Goal: Transaction & Acquisition: Book appointment/travel/reservation

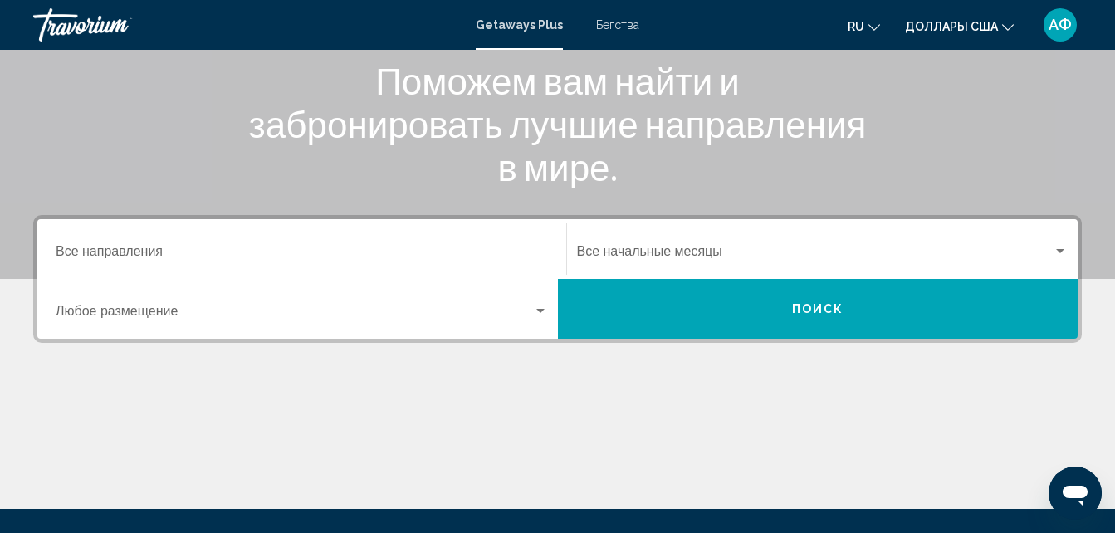
scroll to position [249, 0]
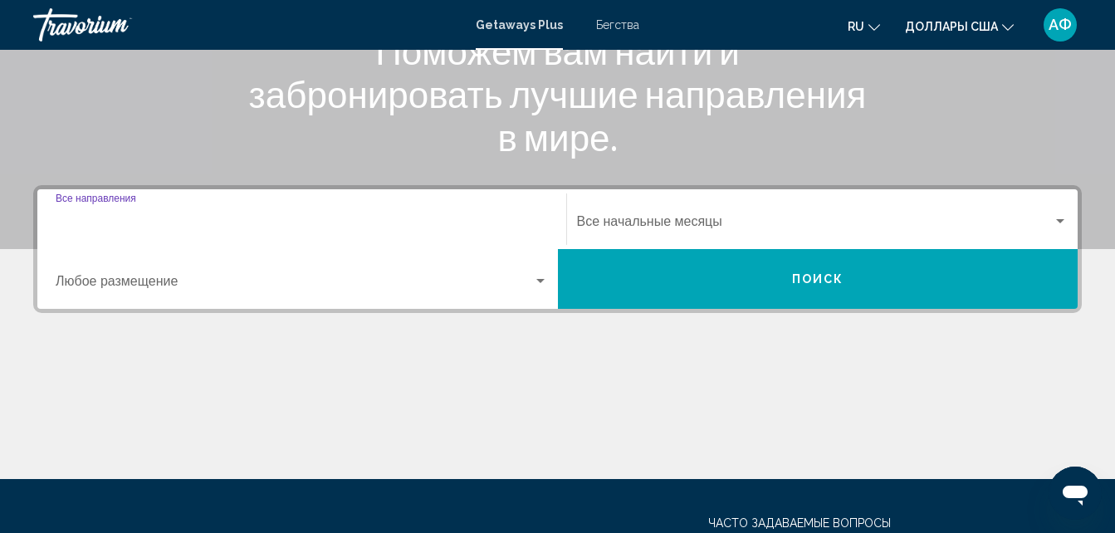
click at [130, 222] on input "Destination Все направления" at bounding box center [302, 225] width 492 height 15
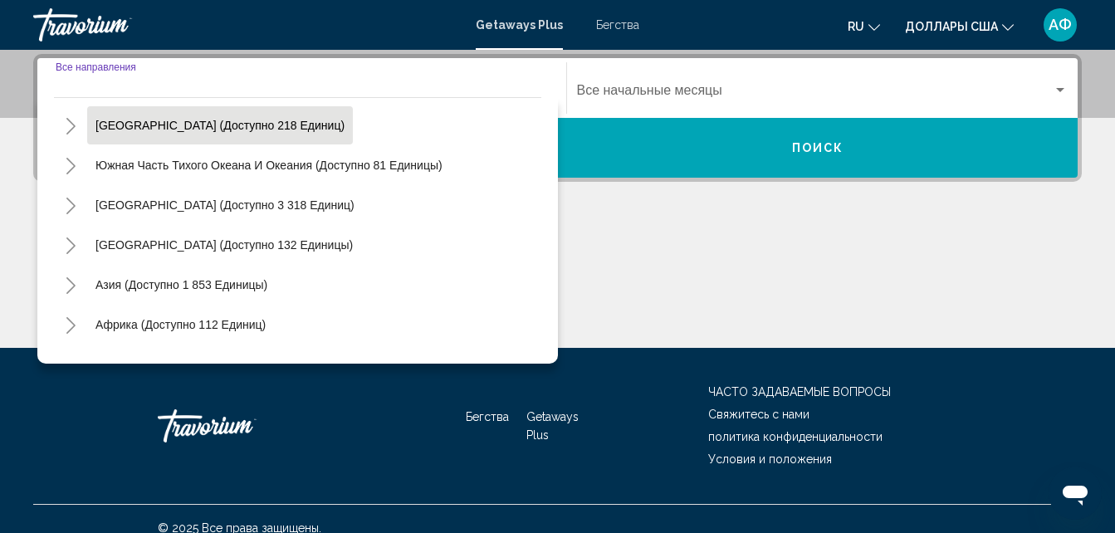
scroll to position [269, 0]
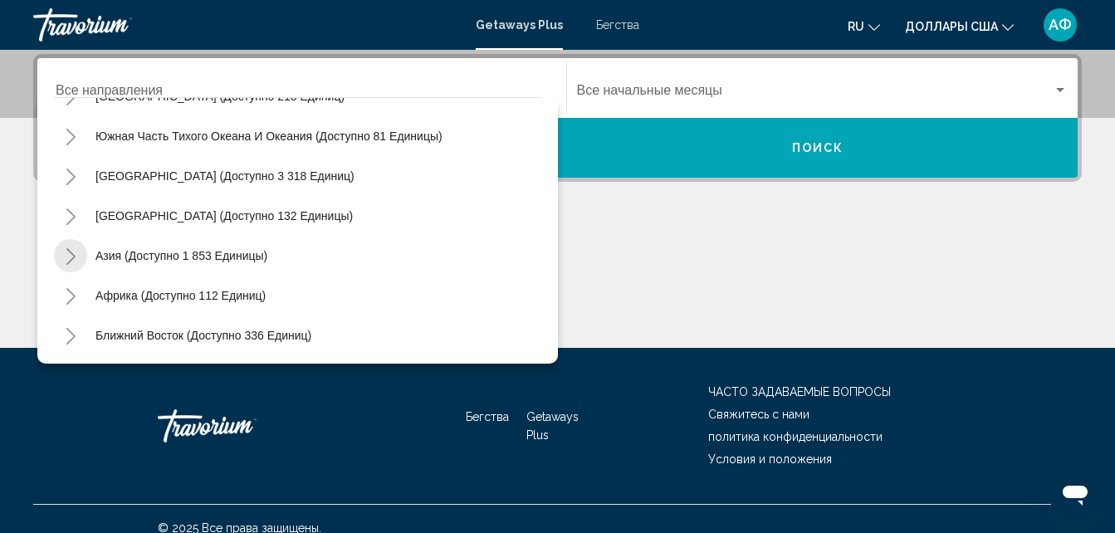
click at [74, 256] on icon "Toggle Asia (доступно 1,853 единицы)" at bounding box center [70, 256] width 9 height 17
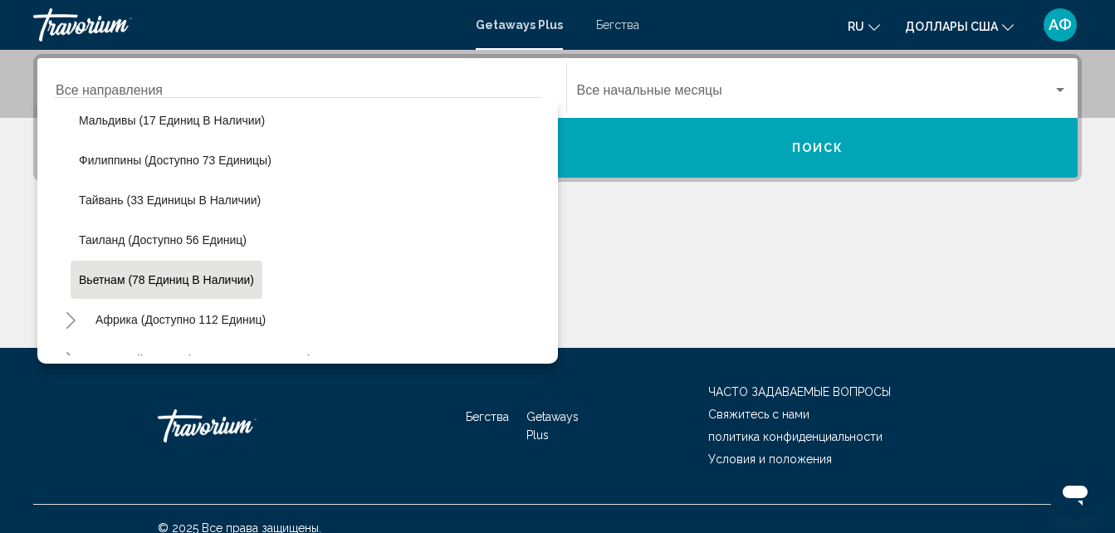
scroll to position [684, 0]
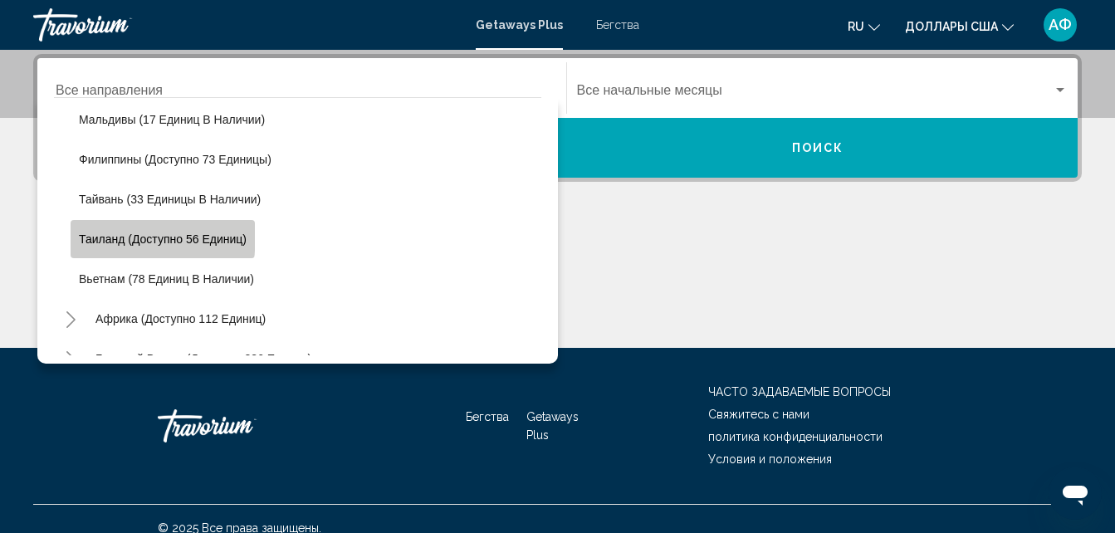
click at [113, 236] on span "Таиланд (доступно 56 единиц)" at bounding box center [163, 239] width 168 height 13
type input "**********"
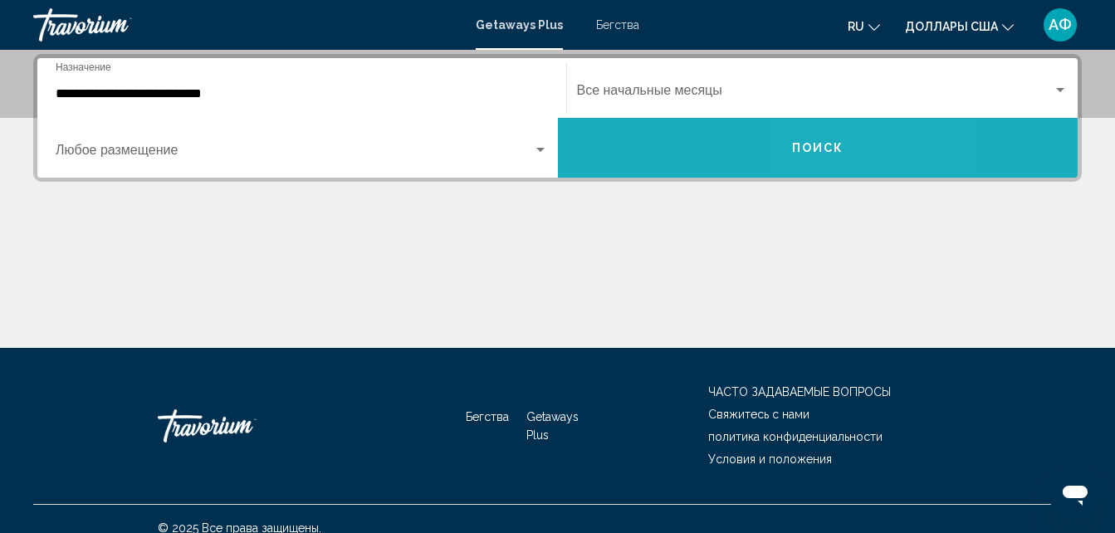
click at [839, 149] on span "Поиск" at bounding box center [818, 148] width 52 height 13
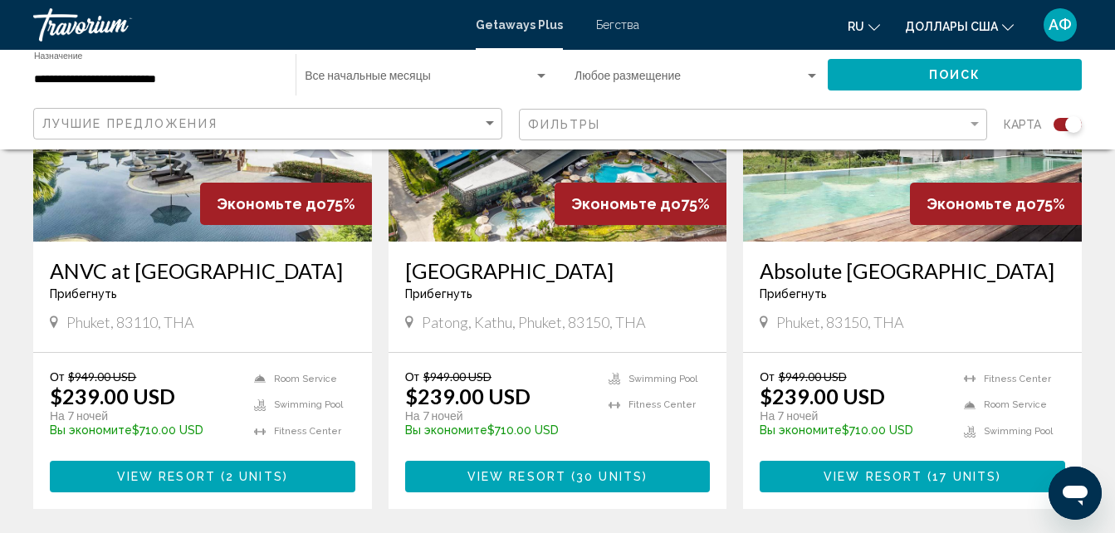
scroll to position [1412, 0]
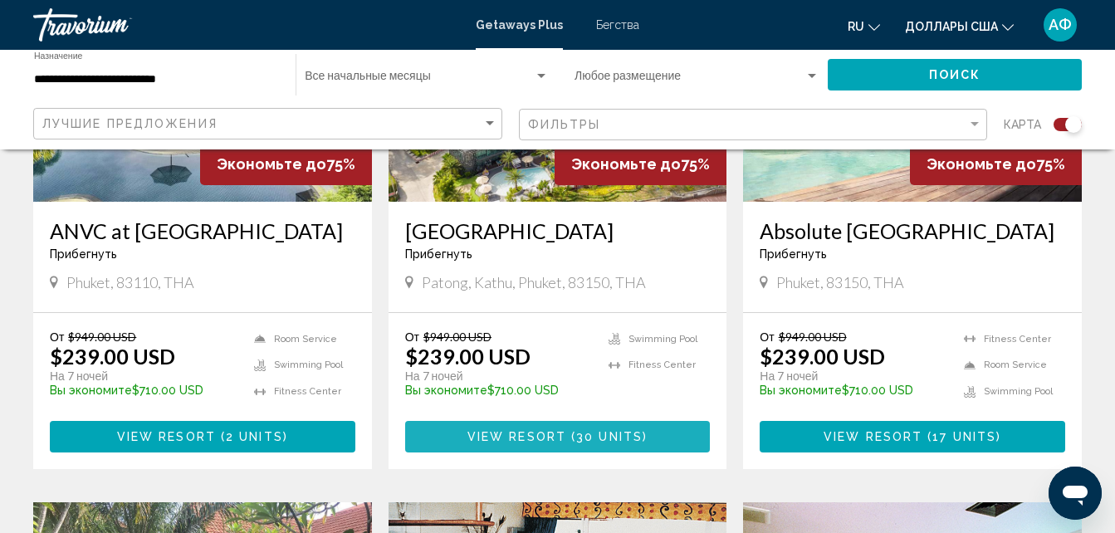
click at [527, 443] on span "View Resort" at bounding box center [517, 437] width 99 height 13
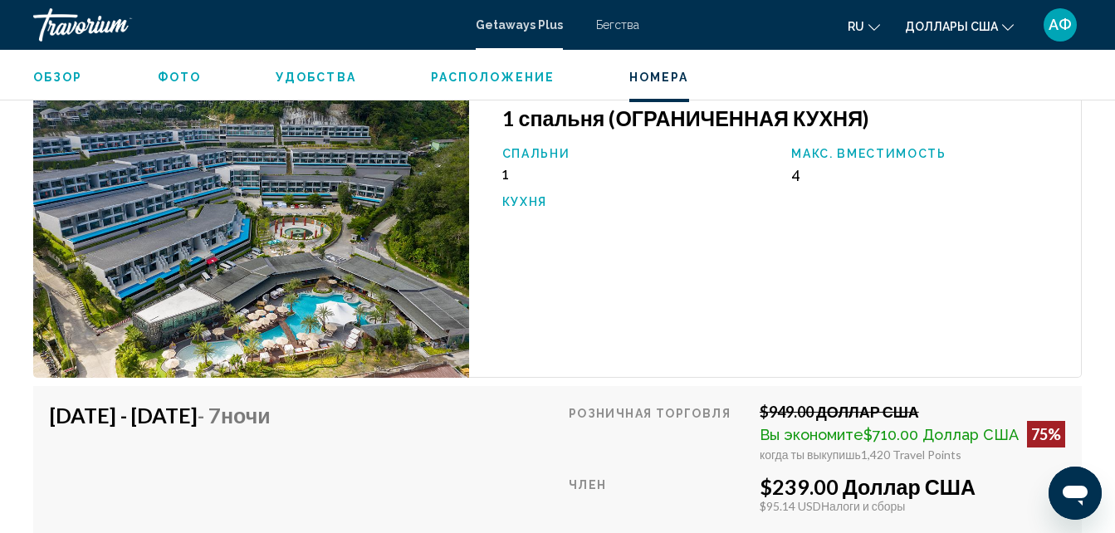
scroll to position [3084, 0]
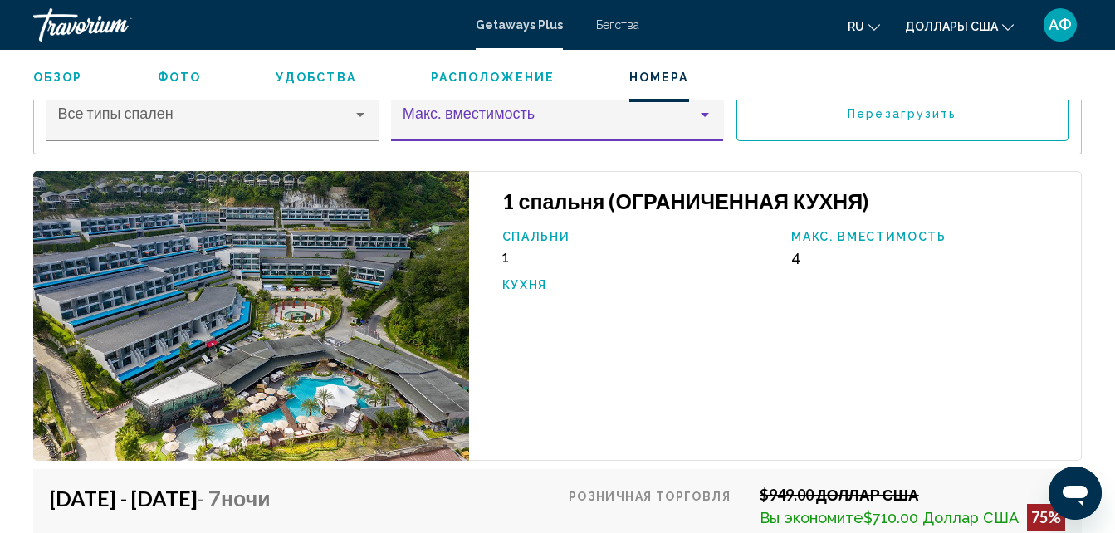
click at [702, 117] on div "Основное содержание" at bounding box center [705, 115] width 8 height 4
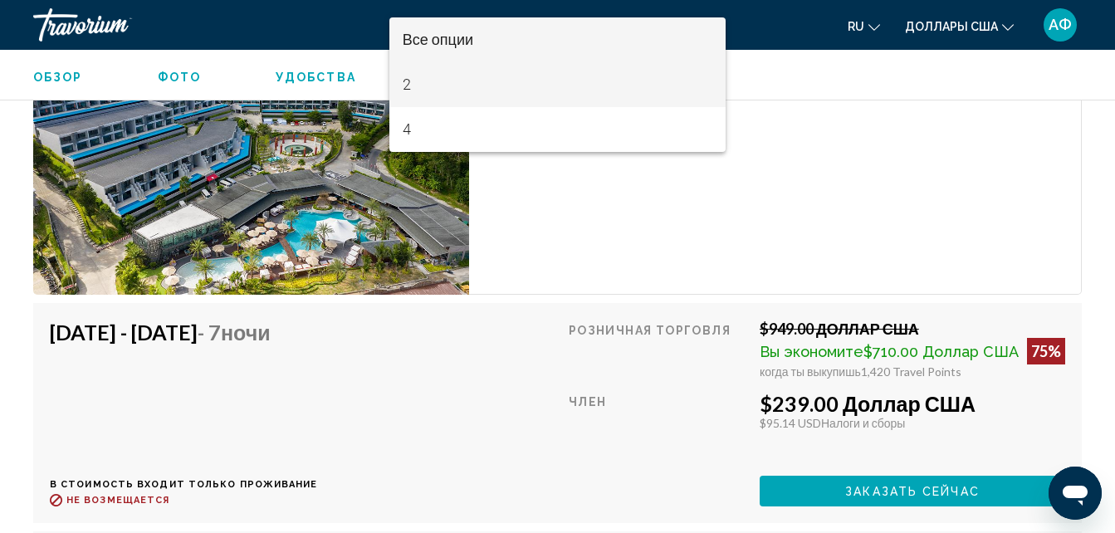
scroll to position [3167, 0]
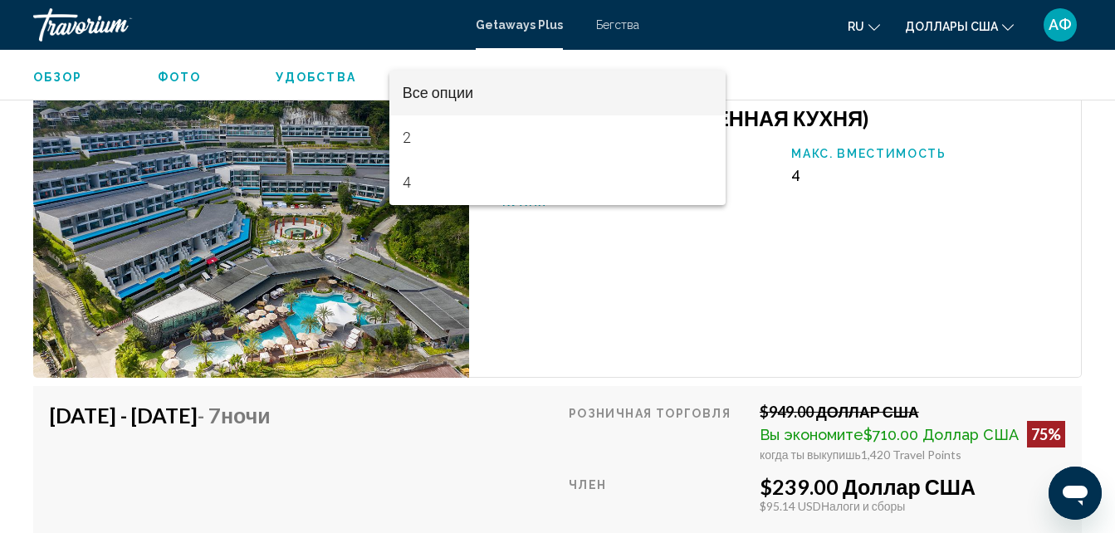
click at [680, 252] on div at bounding box center [557, 266] width 1115 height 533
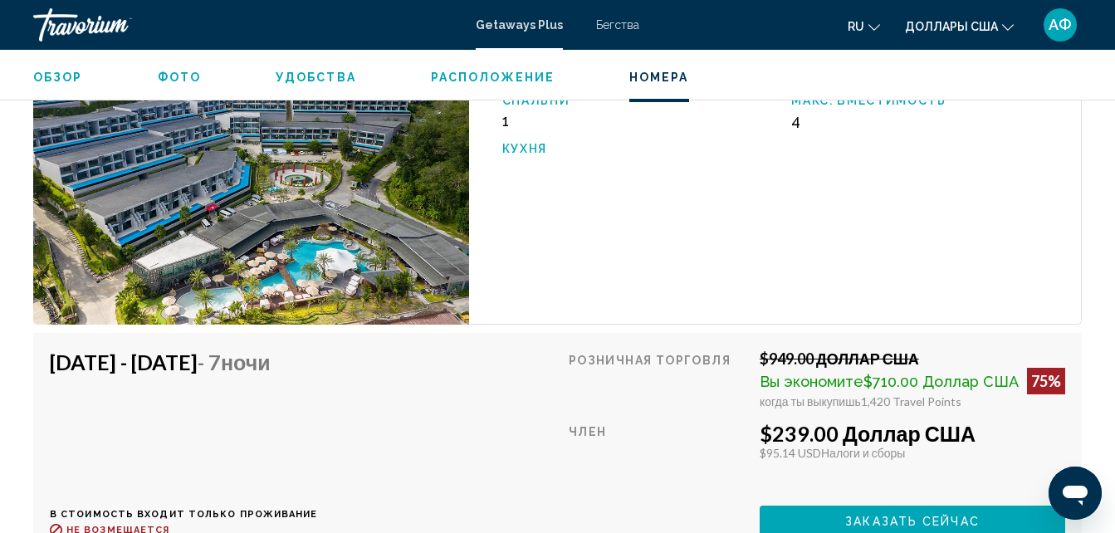
scroll to position [3250, 0]
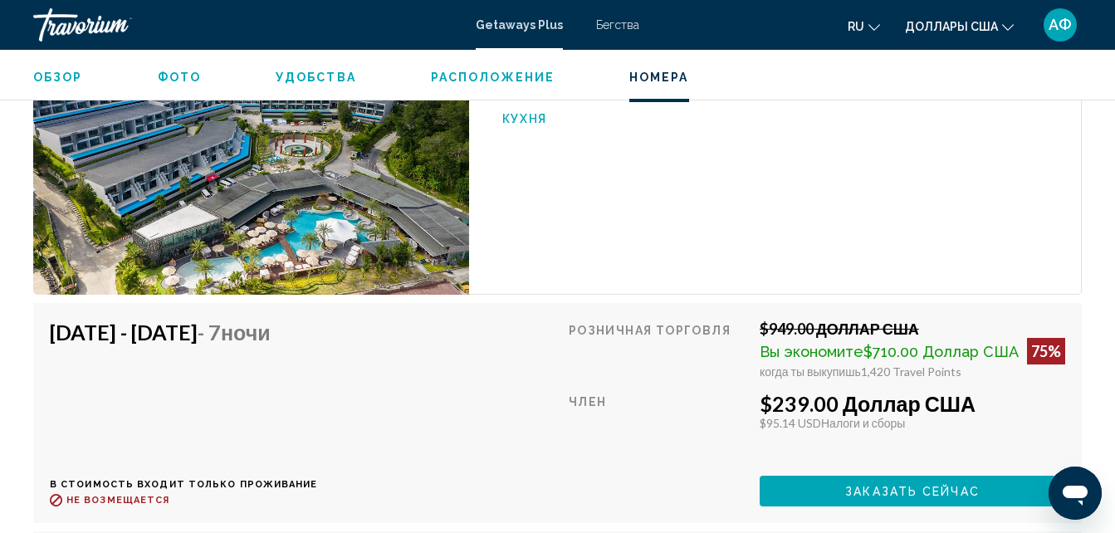
click at [335, 192] on img "Основное содержание" at bounding box center [251, 150] width 436 height 290
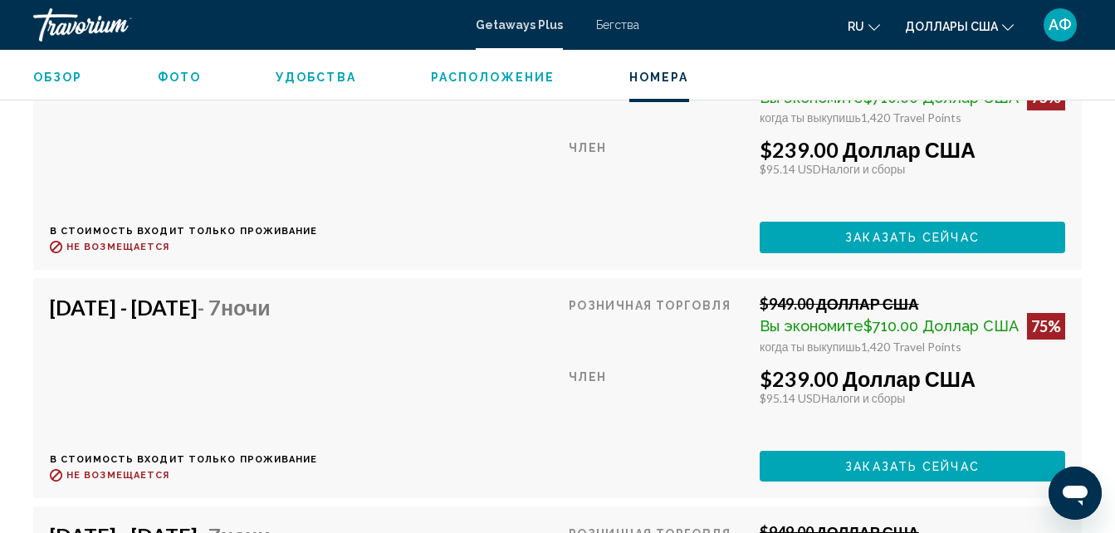
scroll to position [4247, 0]
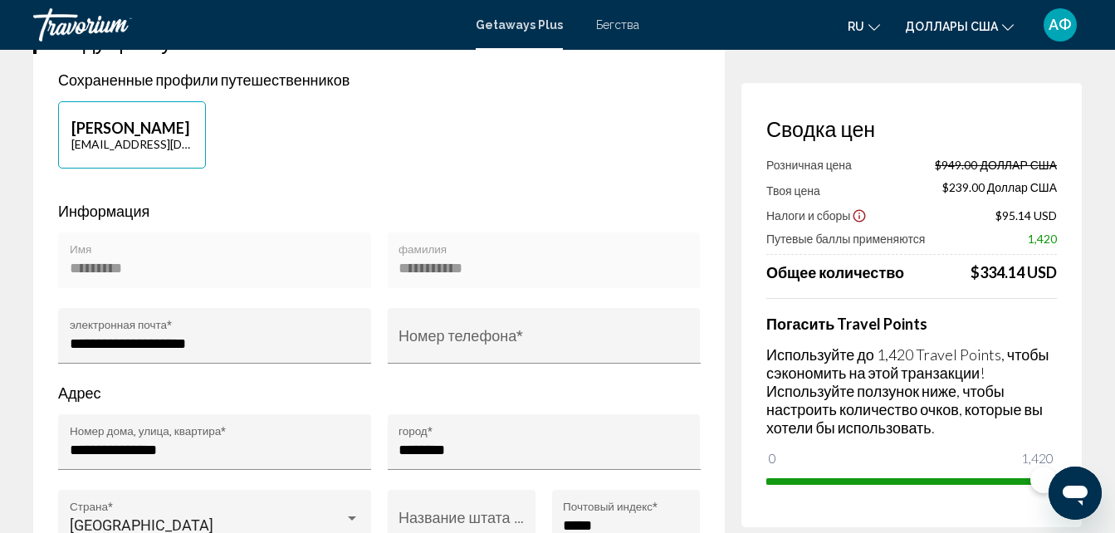
scroll to position [415, 0]
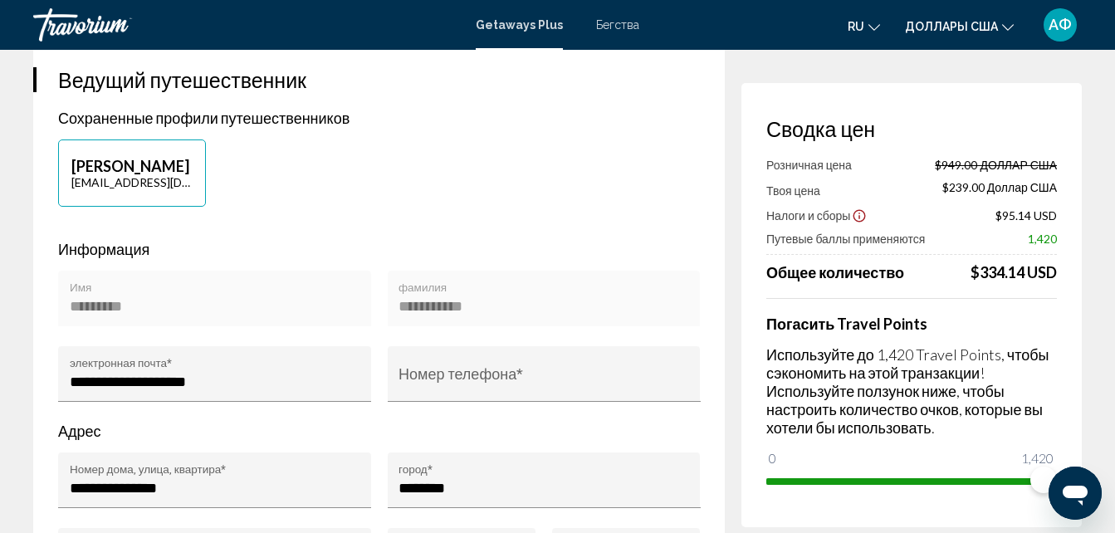
click at [1021, 331] on h4 "Погасить Travel Points" at bounding box center [911, 324] width 291 height 18
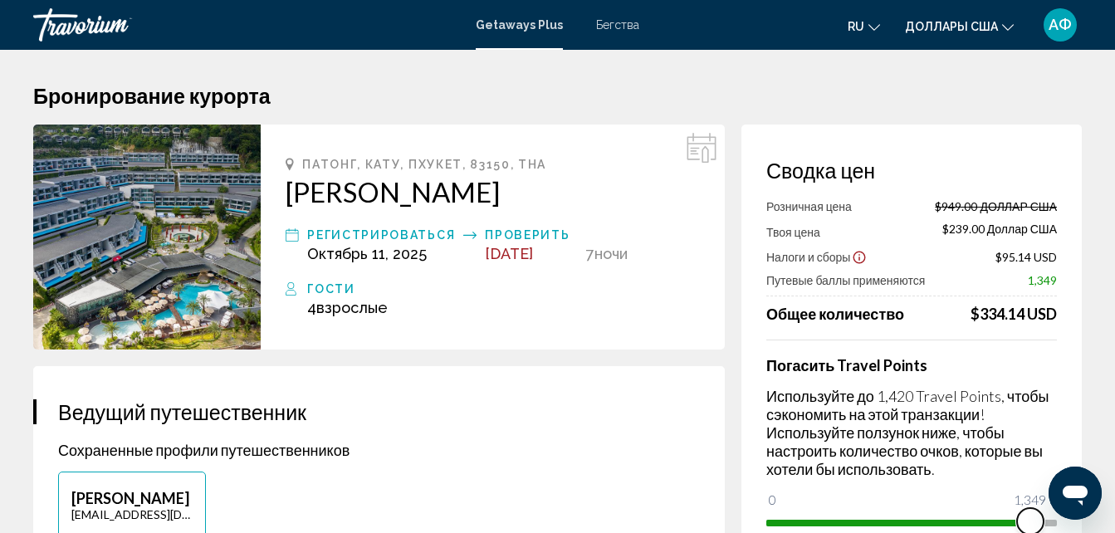
scroll to position [2, 0]
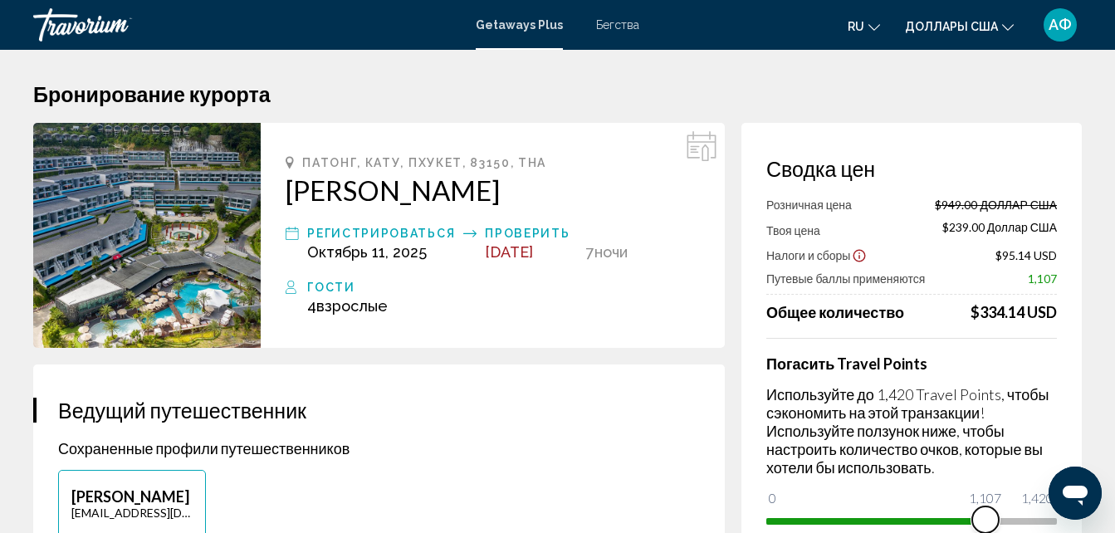
drag, startPoint x: 1041, startPoint y: 520, endPoint x: 986, endPoint y: 520, distance: 54.8
click at [986, 520] on span "Основное содержание" at bounding box center [985, 520] width 27 height 27
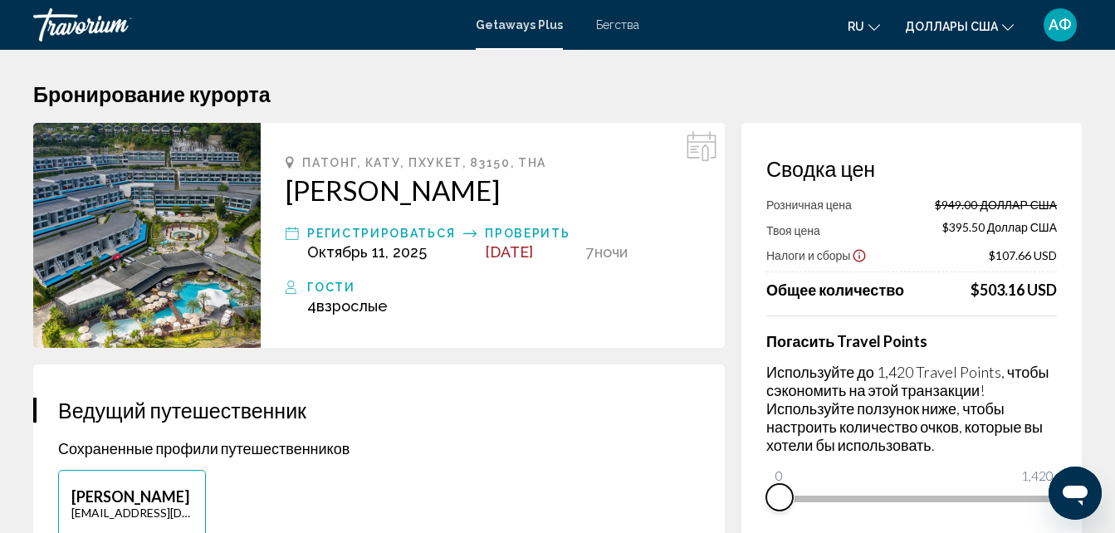
drag, startPoint x: 986, startPoint y: 519, endPoint x: 771, endPoint y: 527, distance: 215.2
click at [771, 527] on div "Сводка цен Розничная цена $949.00 ДОЛЛАР США Твоя цена $395.50 Доллар США Налог…" at bounding box center [912, 334] width 340 height 422
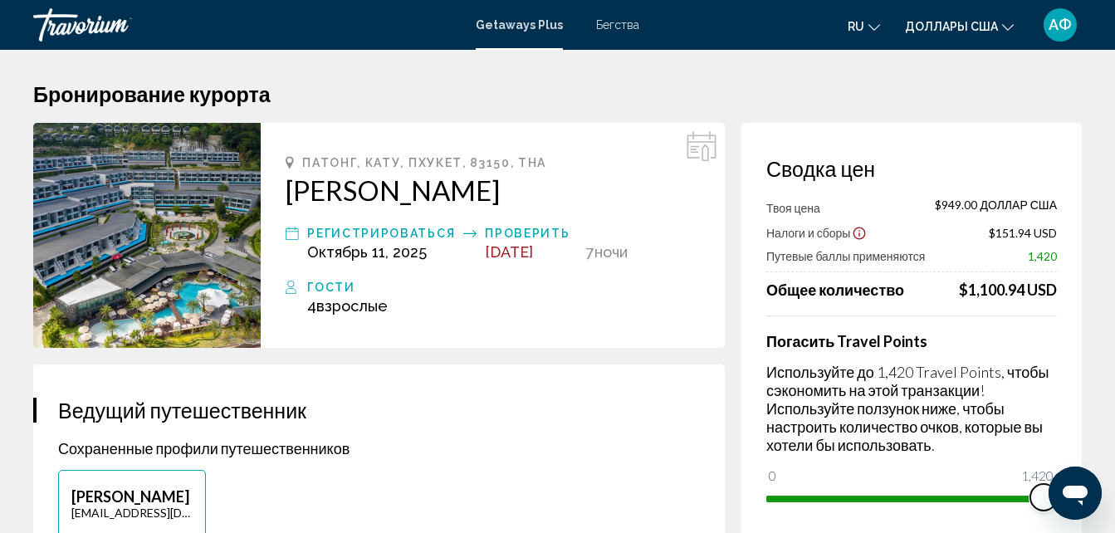
drag, startPoint x: 782, startPoint y: 478, endPoint x: 1130, endPoint y: 520, distance: 350.4
click at [1115, 520] on html "Перейти к основному содержанию Getaways Plus Бегства ru English Español Françai…" at bounding box center [557, 264] width 1115 height 533
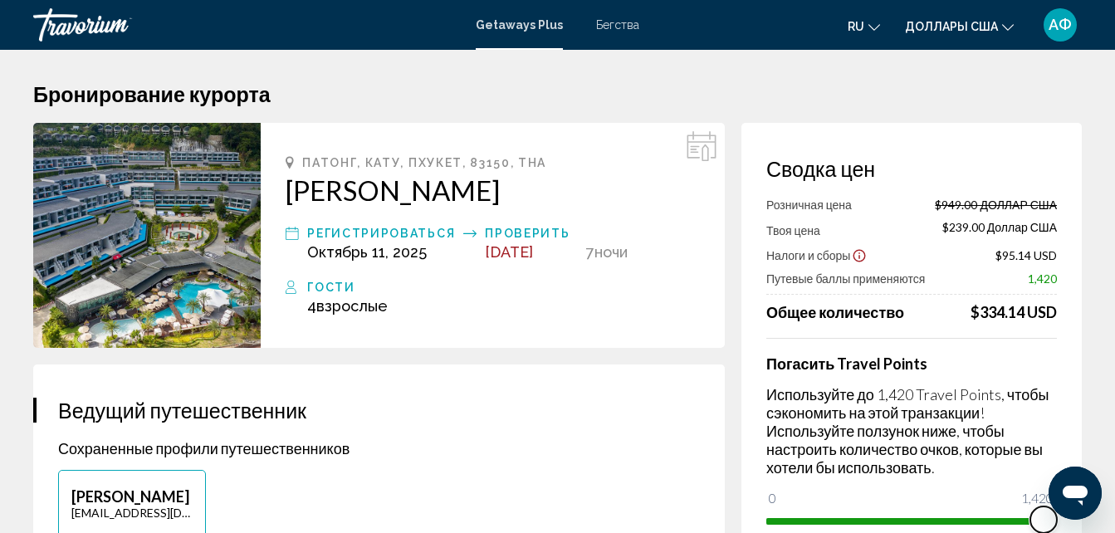
drag, startPoint x: 1037, startPoint y: 520, endPoint x: 36, endPoint y: 51, distance: 1105.6
drag, startPoint x: 1039, startPoint y: 517, endPoint x: 1106, endPoint y: 515, distance: 67.3
drag, startPoint x: 1049, startPoint y: 520, endPoint x: 1062, endPoint y: 519, distance: 13.3
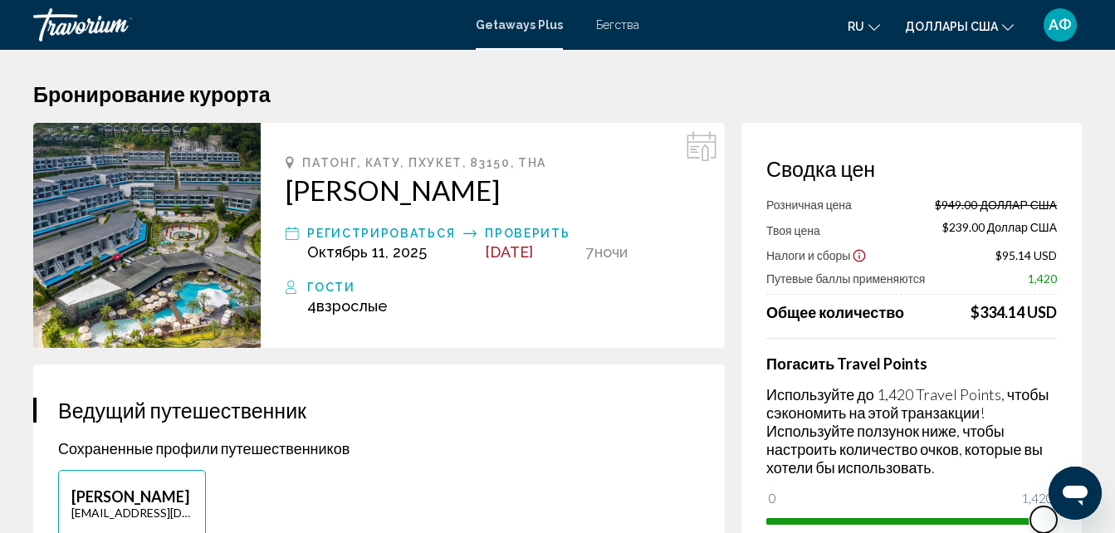
click at [1062, 519] on div "Сводка цен Розничная цена $949.00 ДОЛЛАР США Твоя цена $239.00 Доллар США Налог…" at bounding box center [912, 345] width 340 height 444
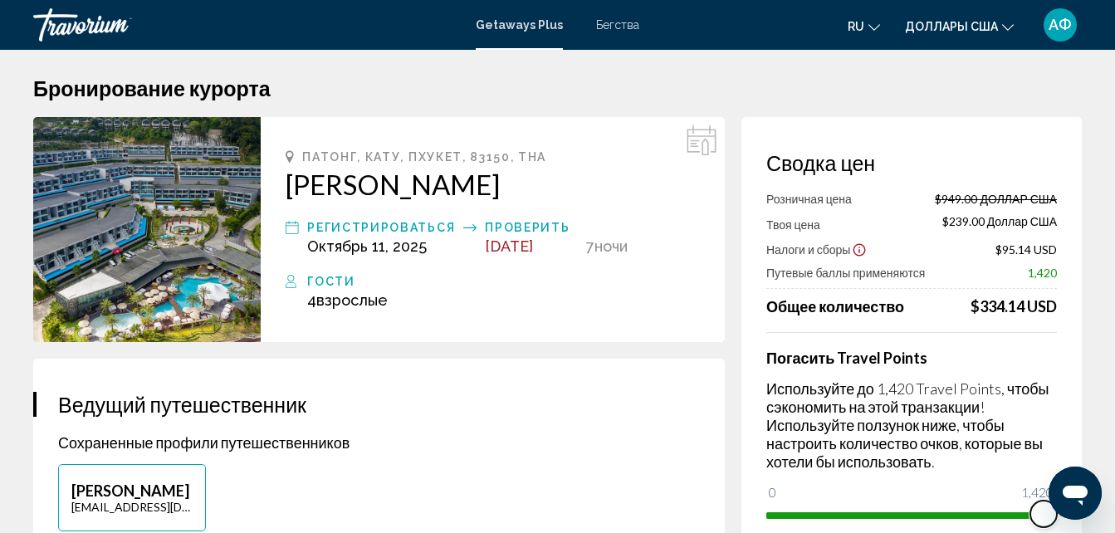
scroll to position [0, 0]
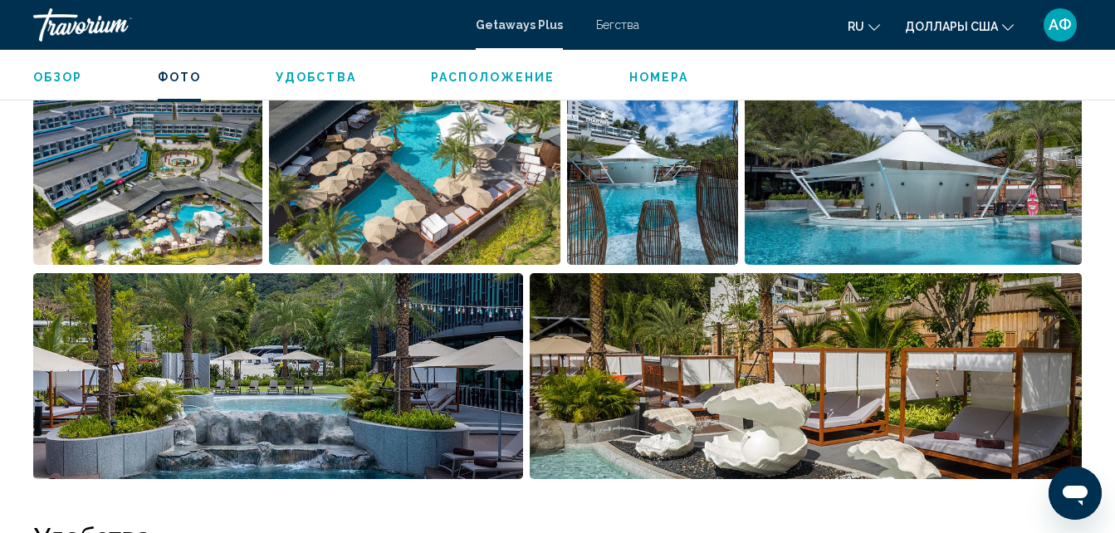
scroll to position [1257, 0]
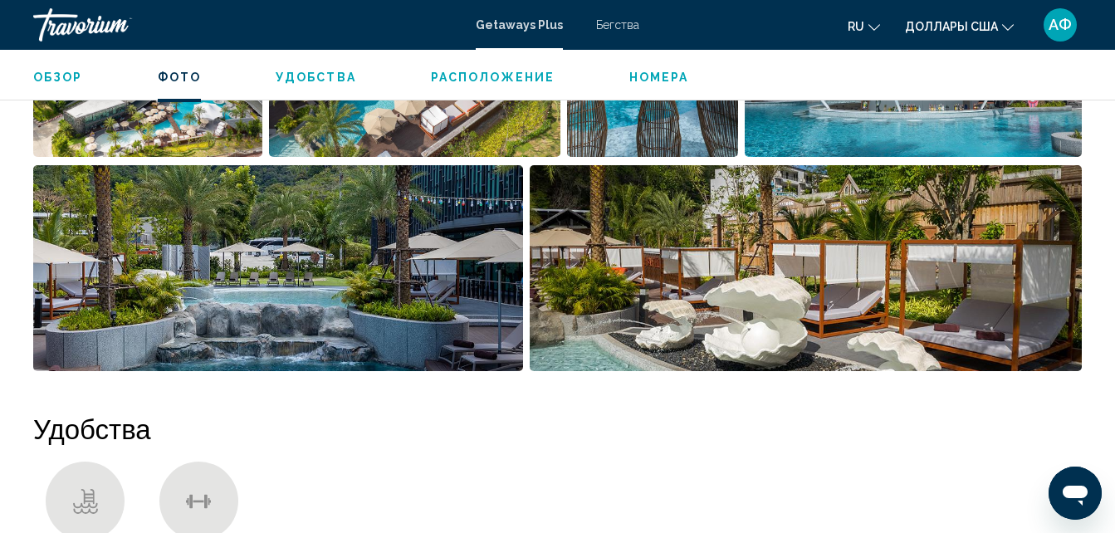
click at [876, 239] on img "Открыть полноэкранный слайдер изображений" at bounding box center [806, 268] width 552 height 206
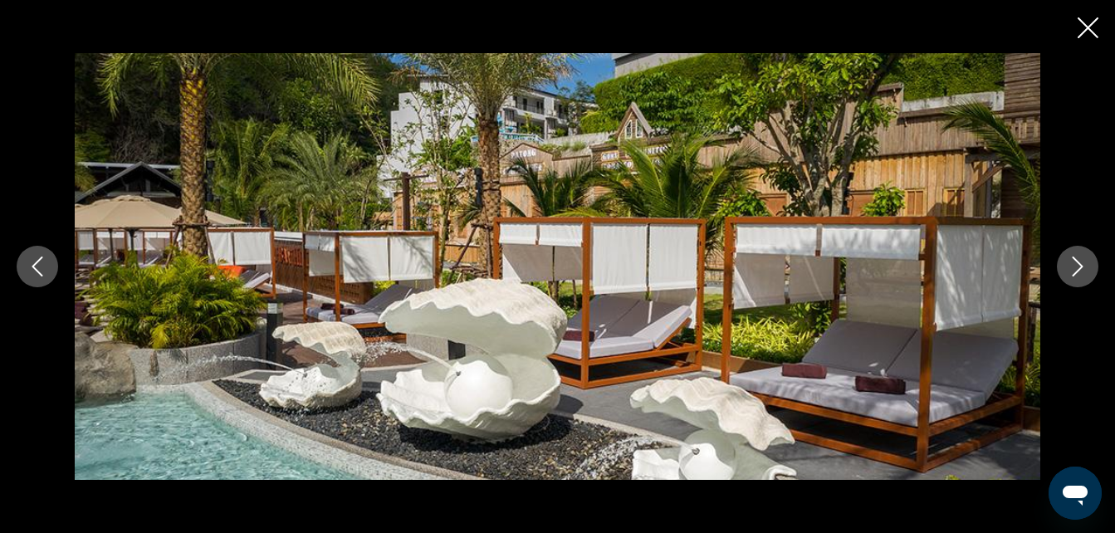
click at [1067, 265] on button "Следующее изображение" at bounding box center [1078, 267] width 42 height 42
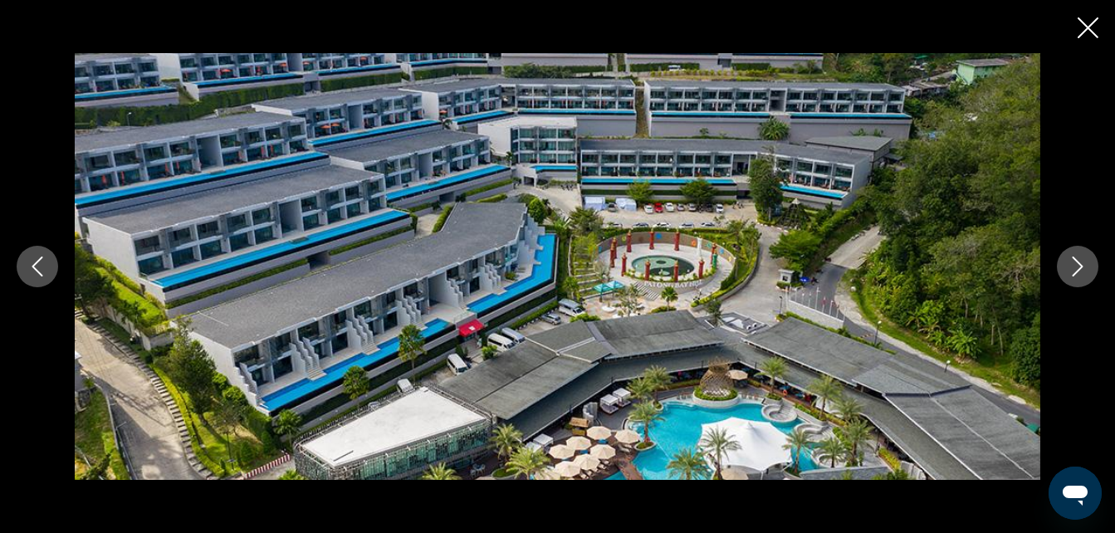
scroll to position [1922, 0]
click at [1080, 262] on icon "Следующее изображение" at bounding box center [1078, 267] width 20 height 20
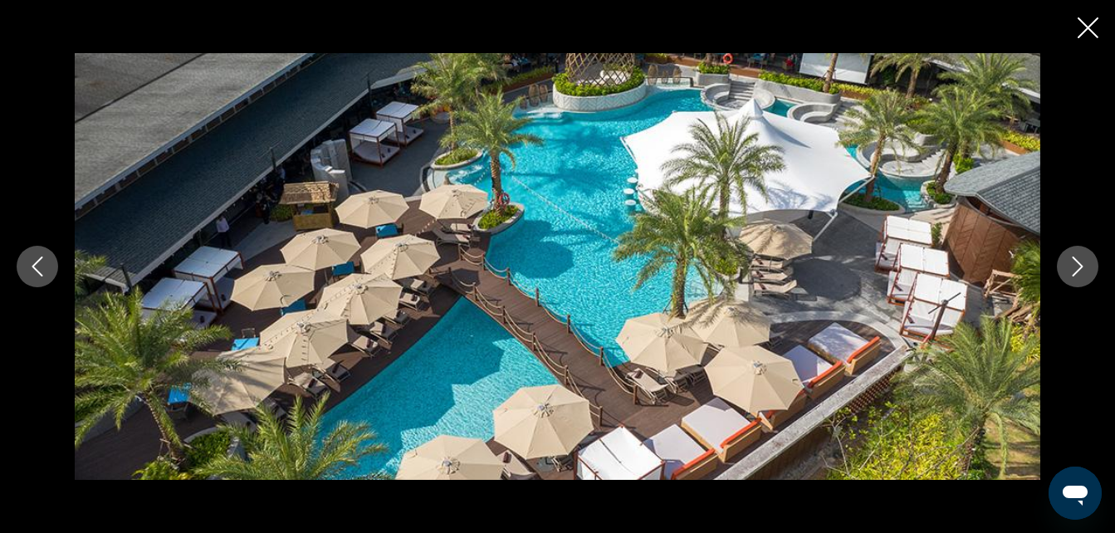
click at [1080, 262] on icon "Следующее изображение" at bounding box center [1078, 267] width 20 height 20
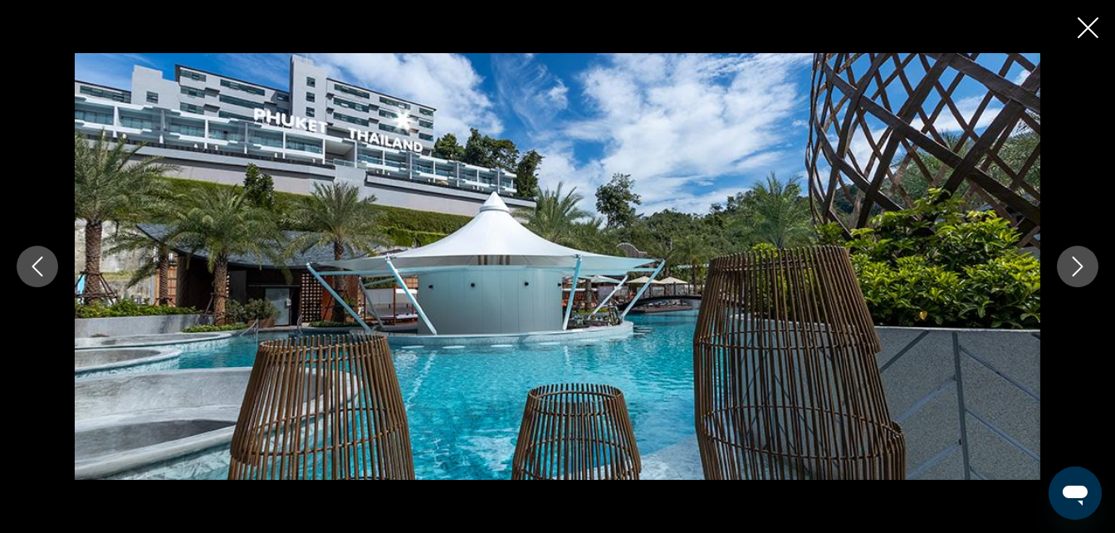
click at [1080, 262] on icon "Следующее изображение" at bounding box center [1078, 267] width 20 height 20
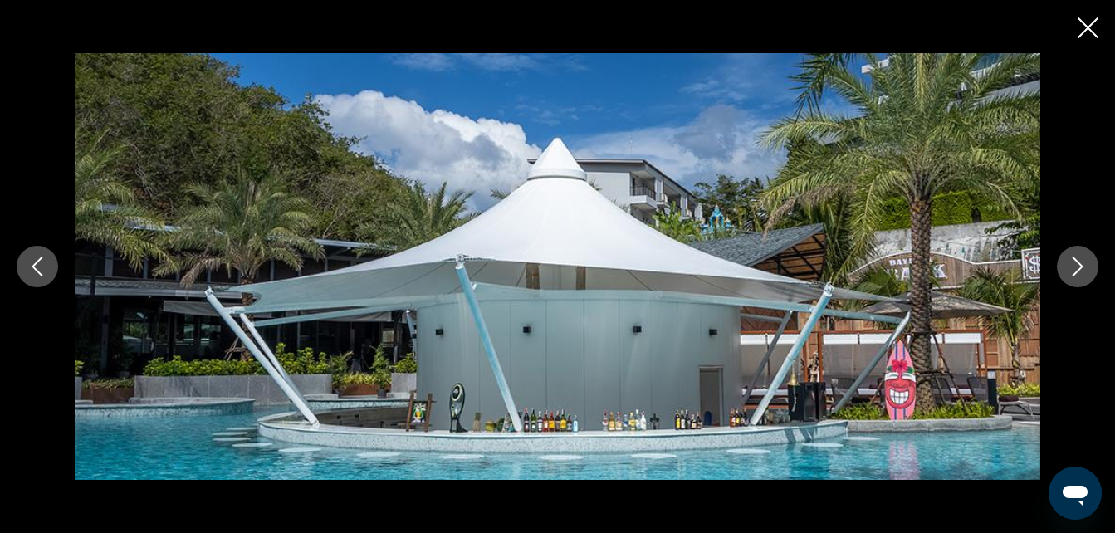
click at [1080, 262] on icon "Следующее изображение" at bounding box center [1078, 267] width 20 height 20
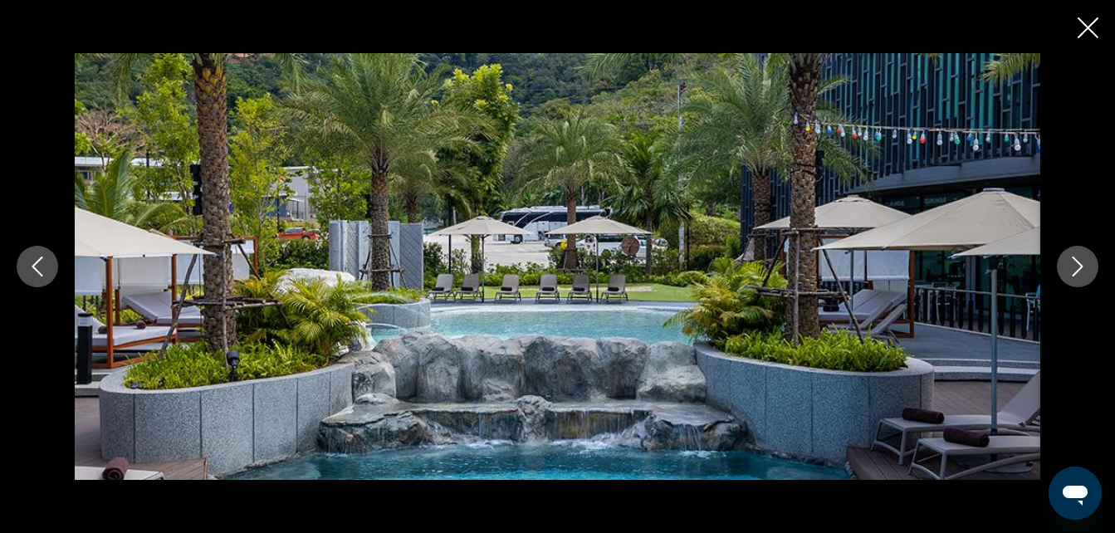
click at [1080, 262] on icon "Следующее изображение" at bounding box center [1078, 267] width 20 height 20
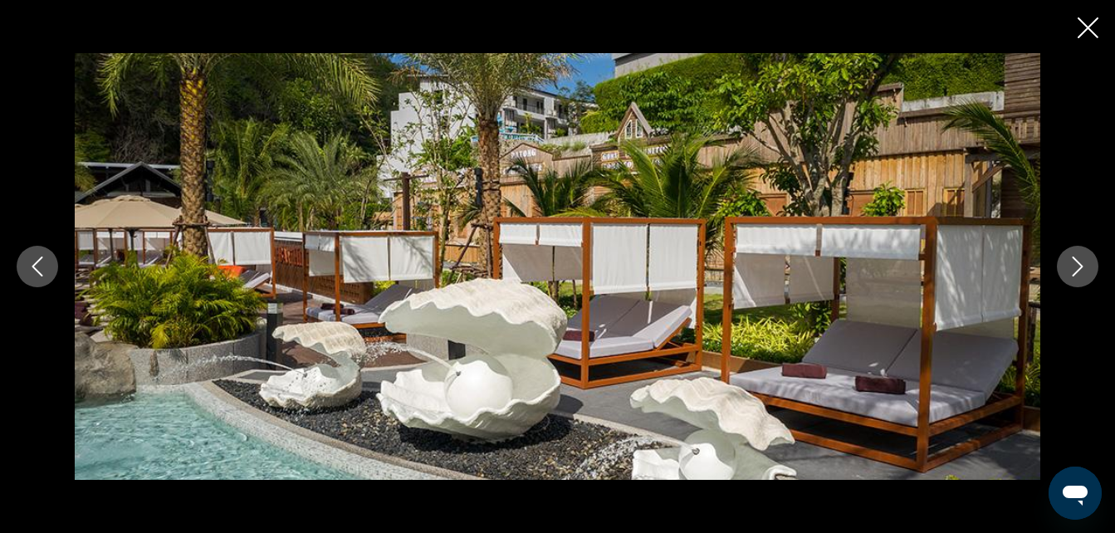
click at [1080, 262] on icon "Следующее изображение" at bounding box center [1078, 267] width 20 height 20
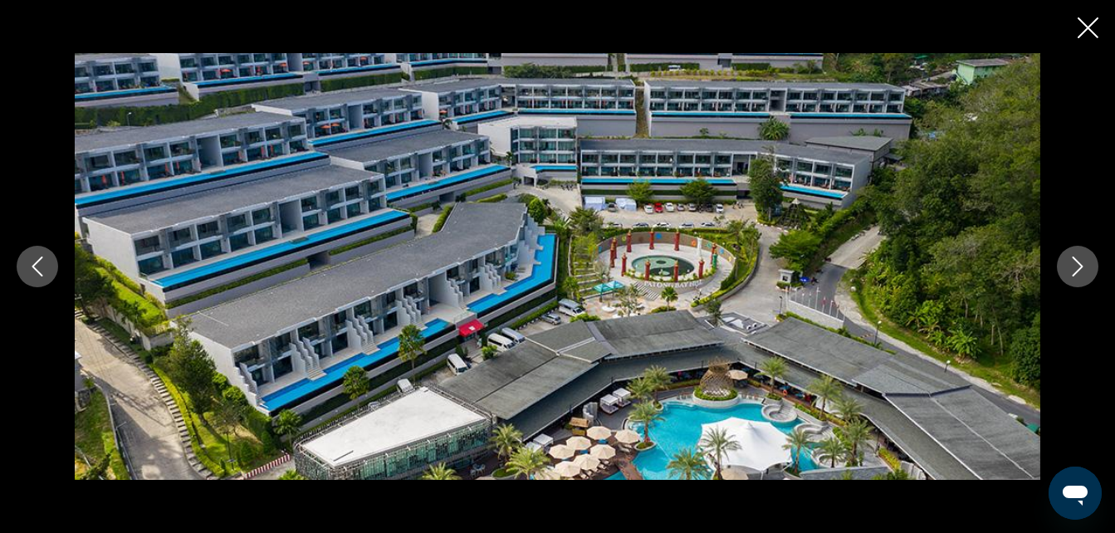
click at [1086, 22] on icon "Закрыть слайд-шоу" at bounding box center [1088, 27] width 21 height 21
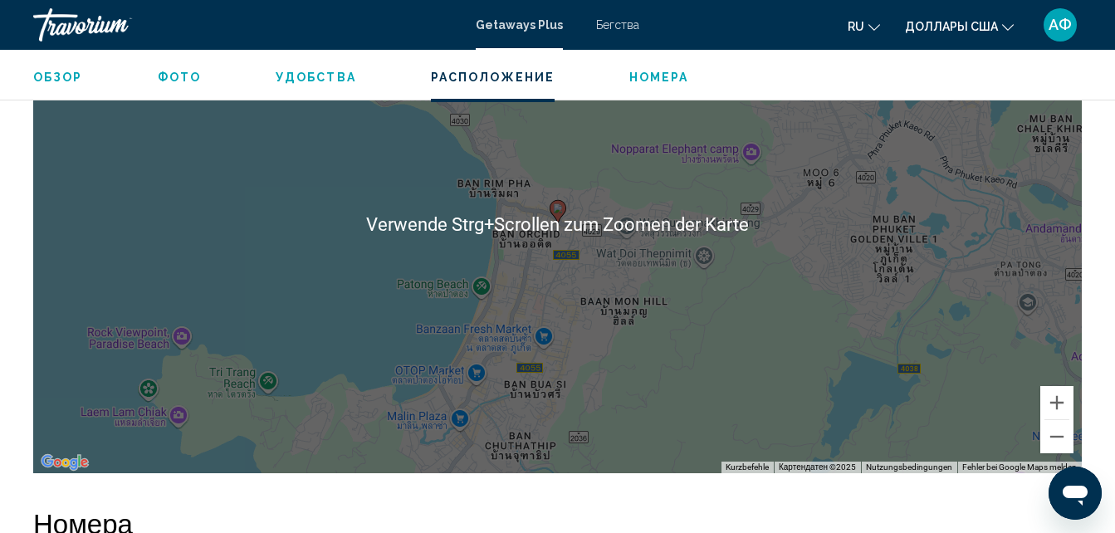
scroll to position [2586, 0]
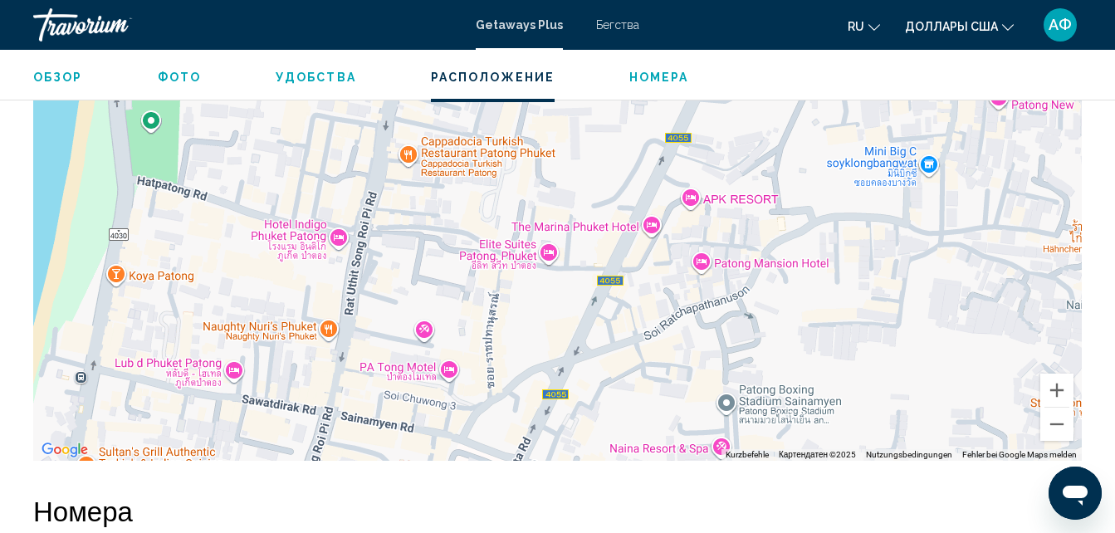
drag, startPoint x: 546, startPoint y: 311, endPoint x: 560, endPoint y: 316, distance: 14.5
click at [560, 316] on div "Um den Modus zum Ziehen mit der Tastatur zu aktivieren, drückst du Alt + Eingab…" at bounding box center [557, 212] width 1049 height 498
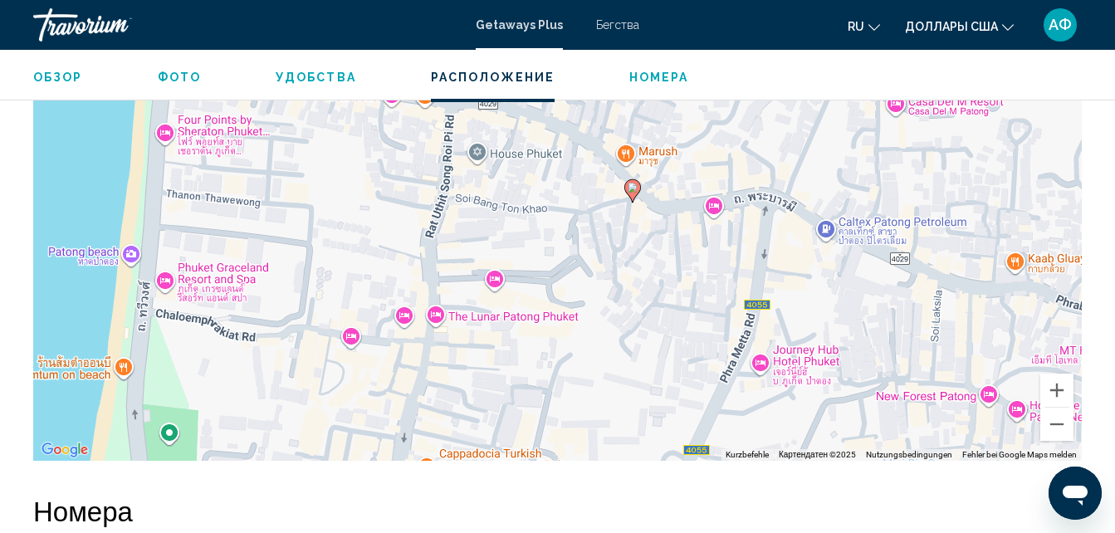
drag, startPoint x: 644, startPoint y: 172, endPoint x: 655, endPoint y: 475, distance: 303.3
click at [655, 461] on div "Um den Modus zum Ziehen mit der Tastatur zu aktivieren, drückst du Alt + Eingab…" at bounding box center [557, 212] width 1049 height 498
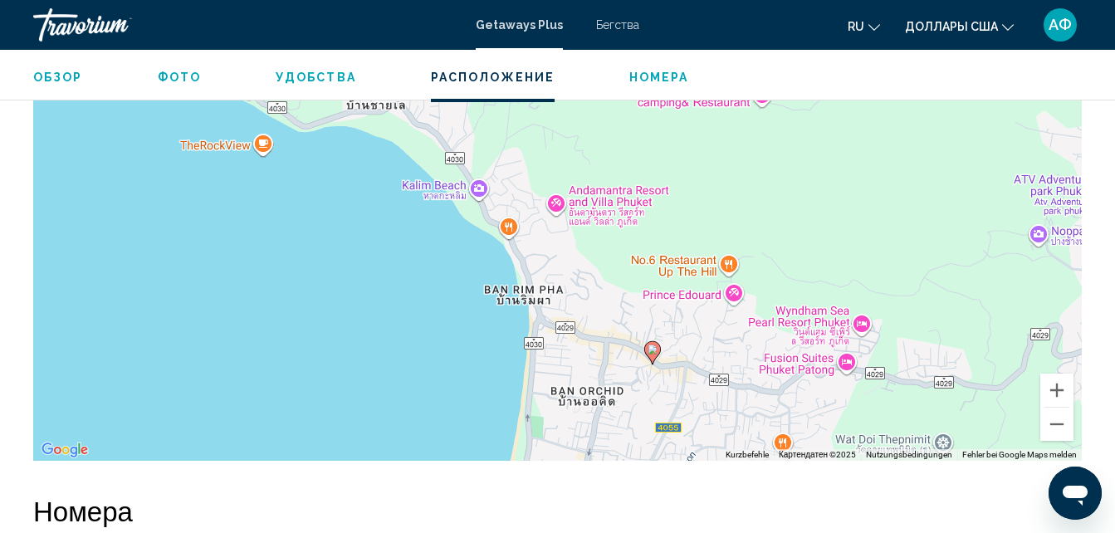
click at [659, 461] on div "Um den Modus zum Ziehen mit der Tastatur zu aktivieren, drückst du Alt + Eingab…" at bounding box center [557, 212] width 1049 height 498
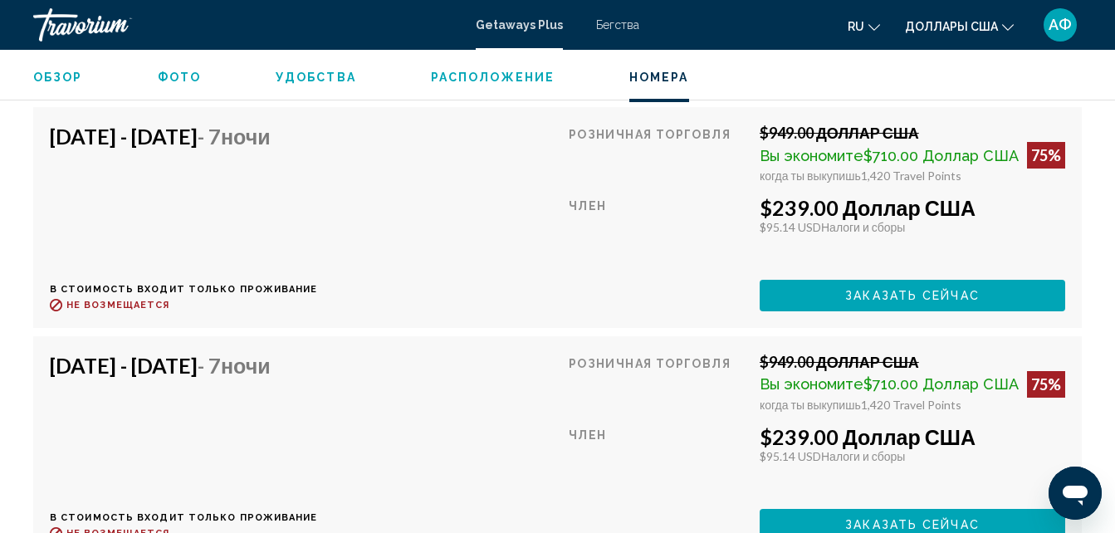
scroll to position [4828, 0]
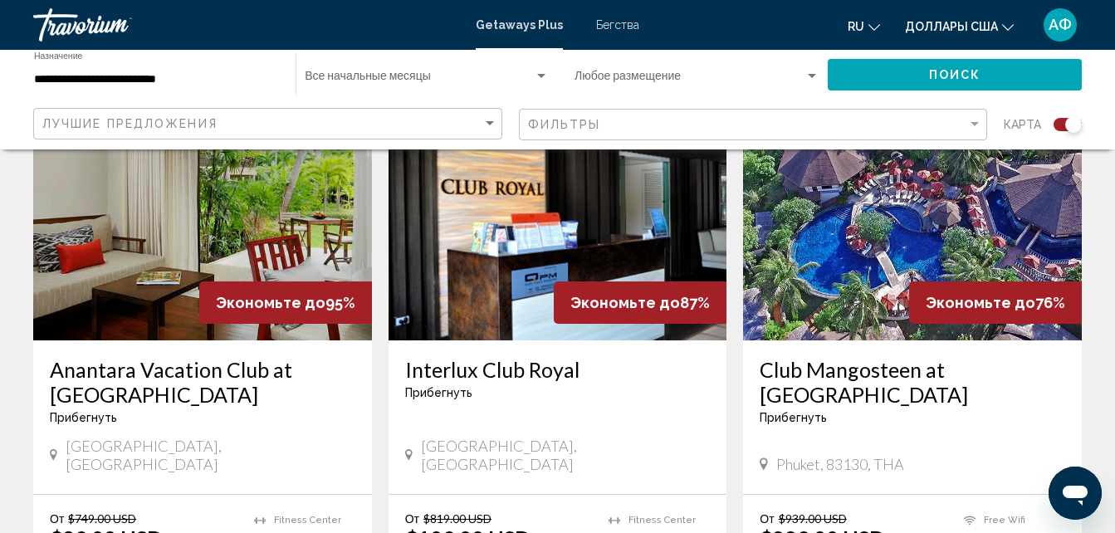
scroll to position [747, 0]
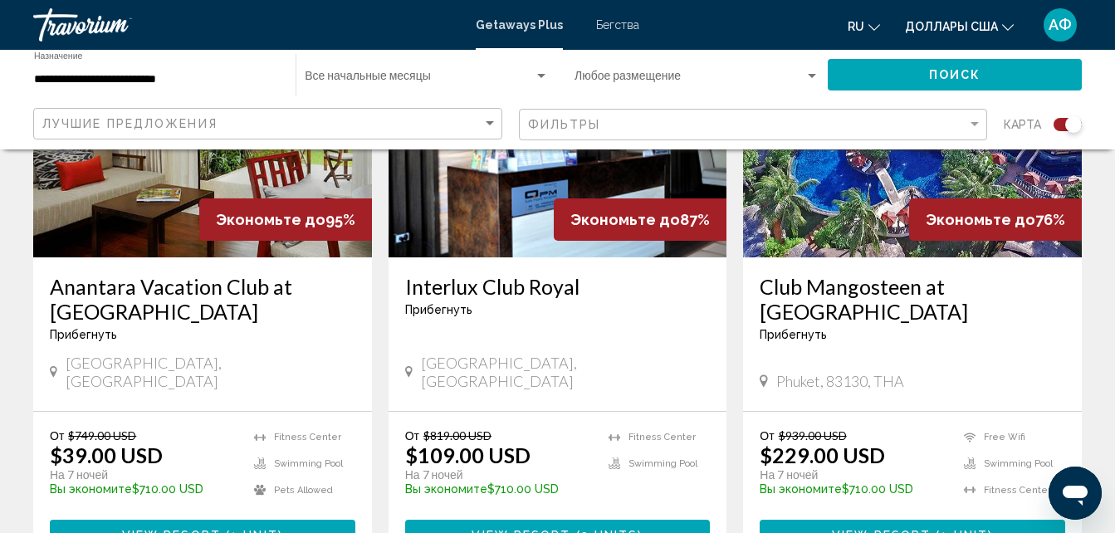
click at [850, 205] on img "Основное содержание" at bounding box center [912, 125] width 339 height 266
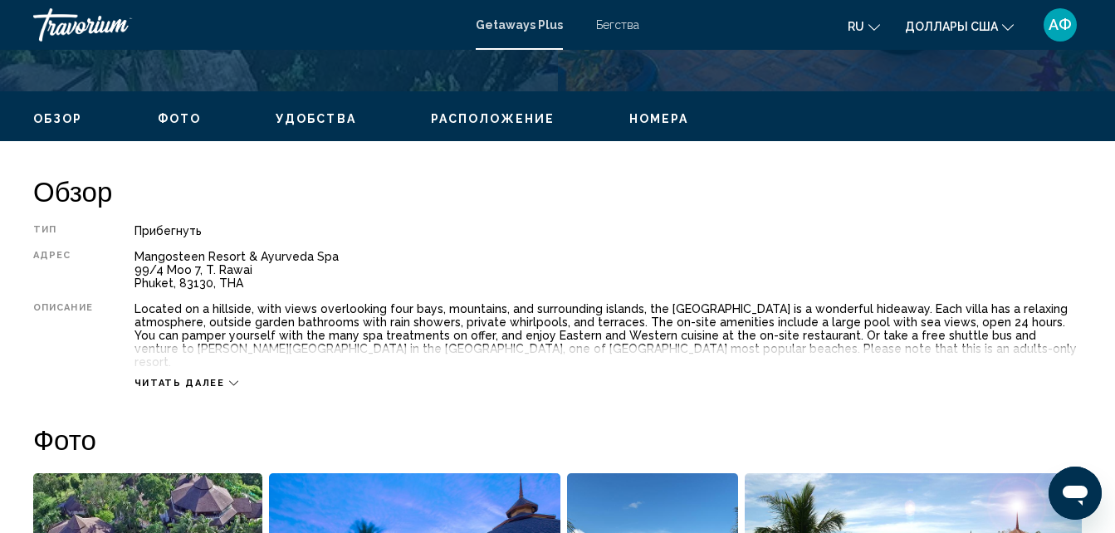
scroll to position [178, 0]
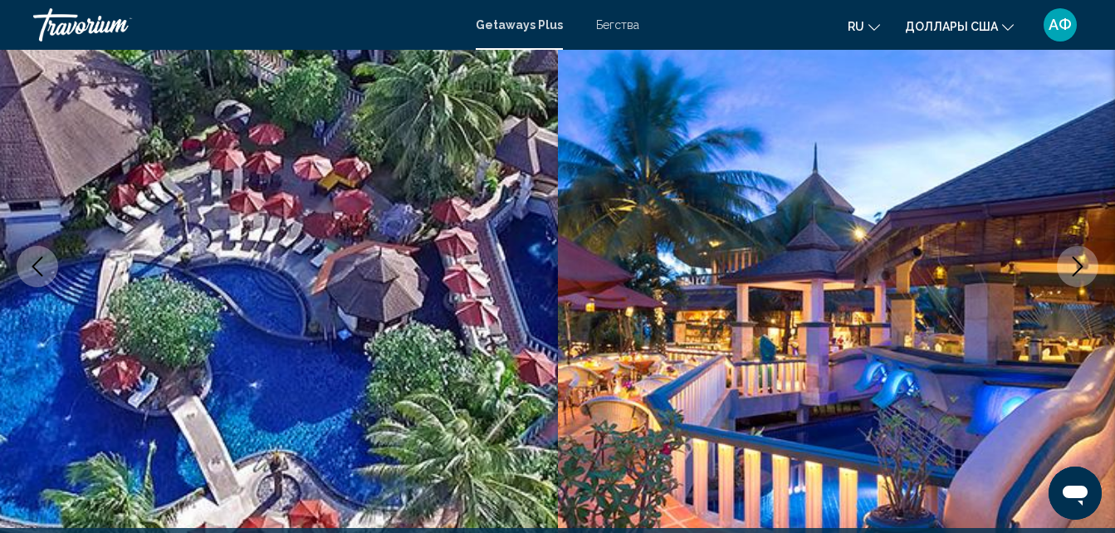
click at [1092, 263] on button "Следующее изображение" at bounding box center [1078, 267] width 42 height 42
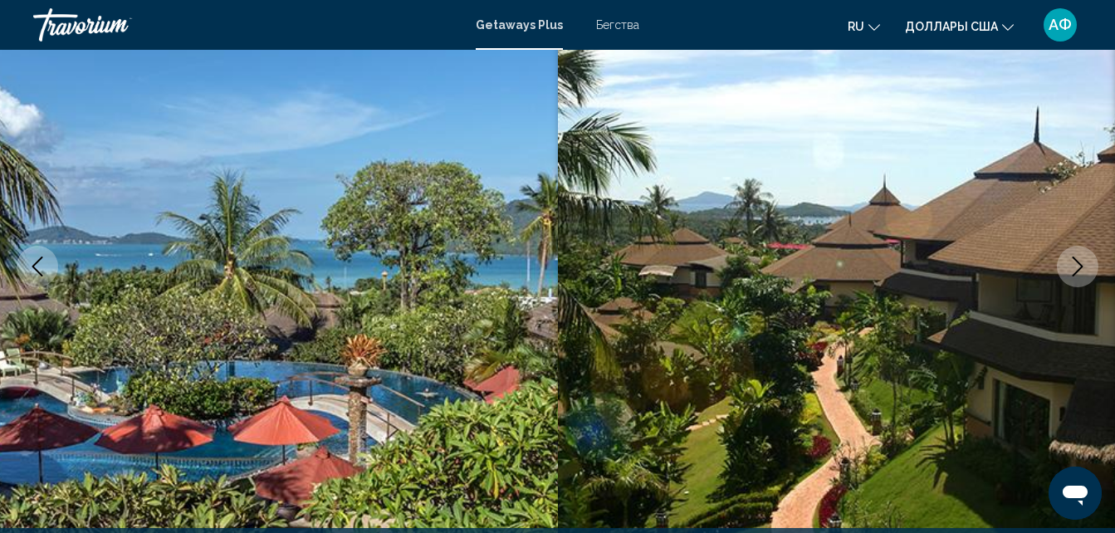
click at [1092, 263] on button "Следующее изображение" at bounding box center [1078, 267] width 42 height 42
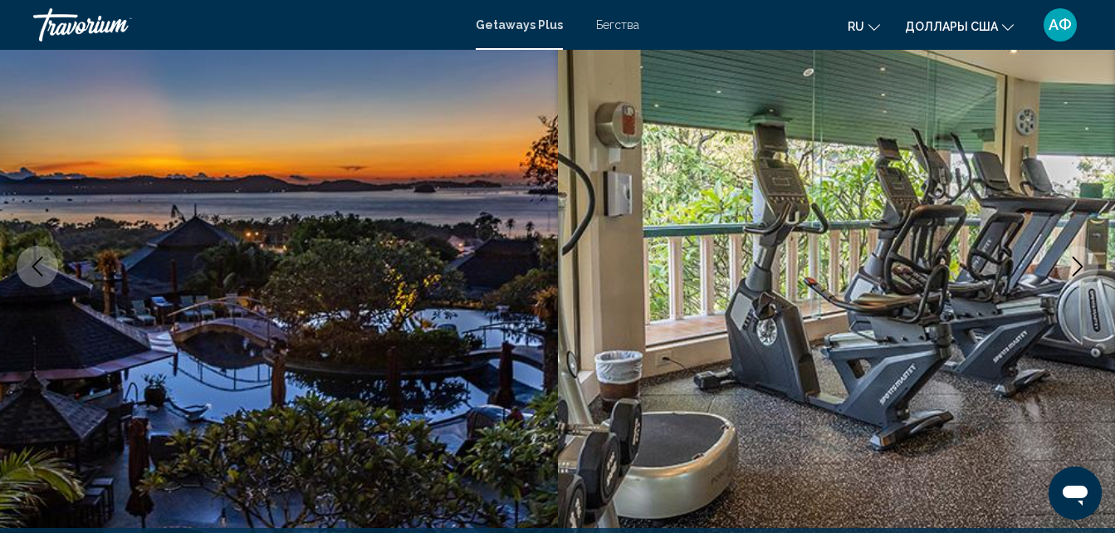
click at [1092, 263] on button "Следующее изображение" at bounding box center [1078, 267] width 42 height 42
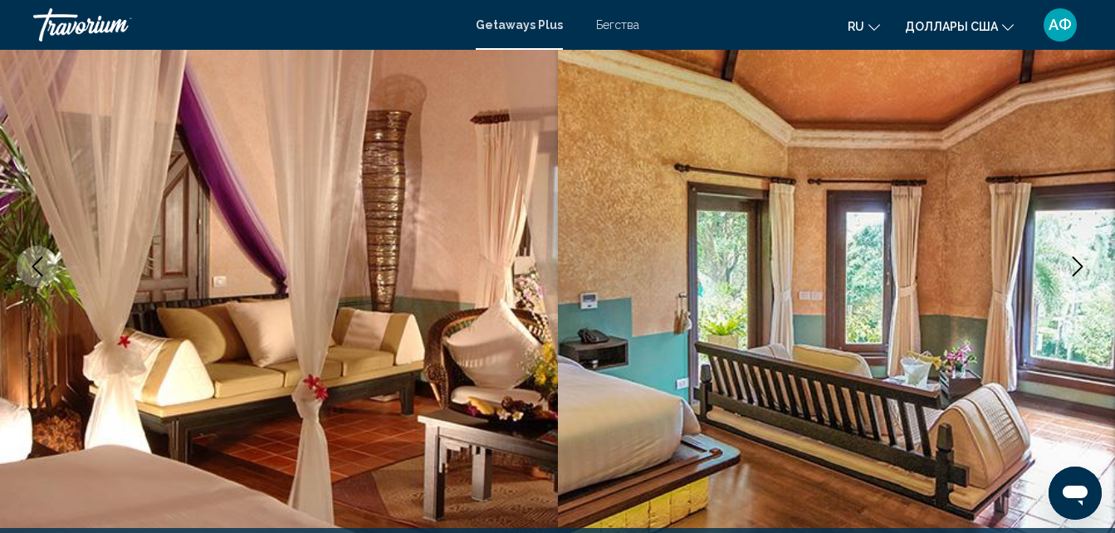
click at [1092, 263] on button "Следующее изображение" at bounding box center [1078, 267] width 42 height 42
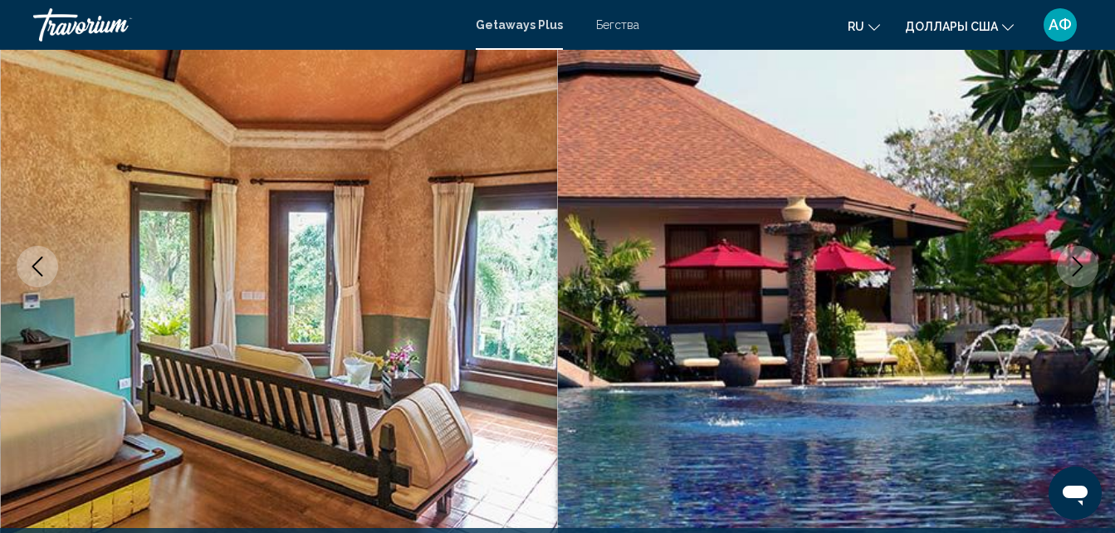
click at [1092, 263] on button "Следующее изображение" at bounding box center [1078, 267] width 42 height 42
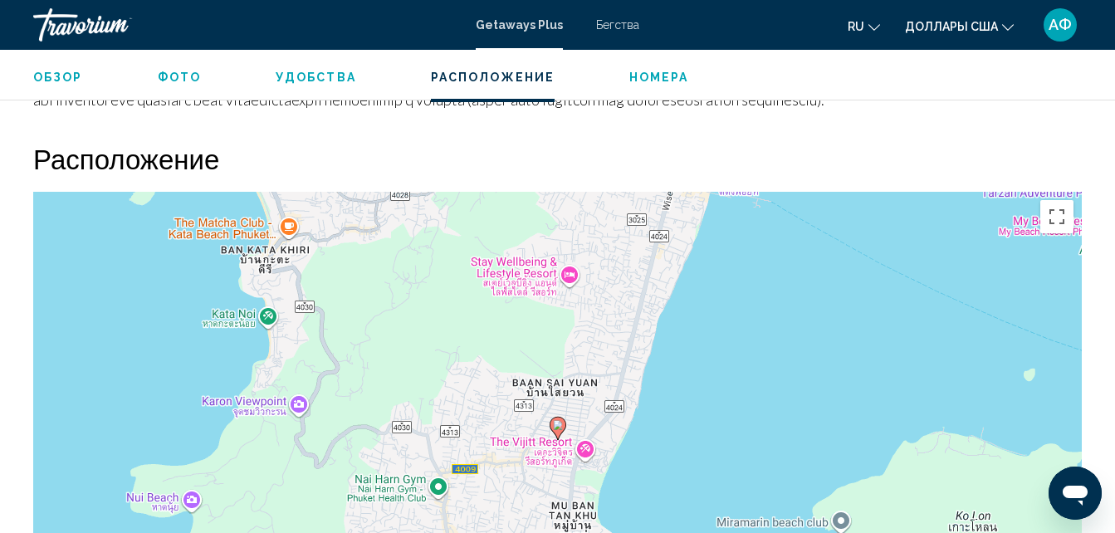
scroll to position [2586, 0]
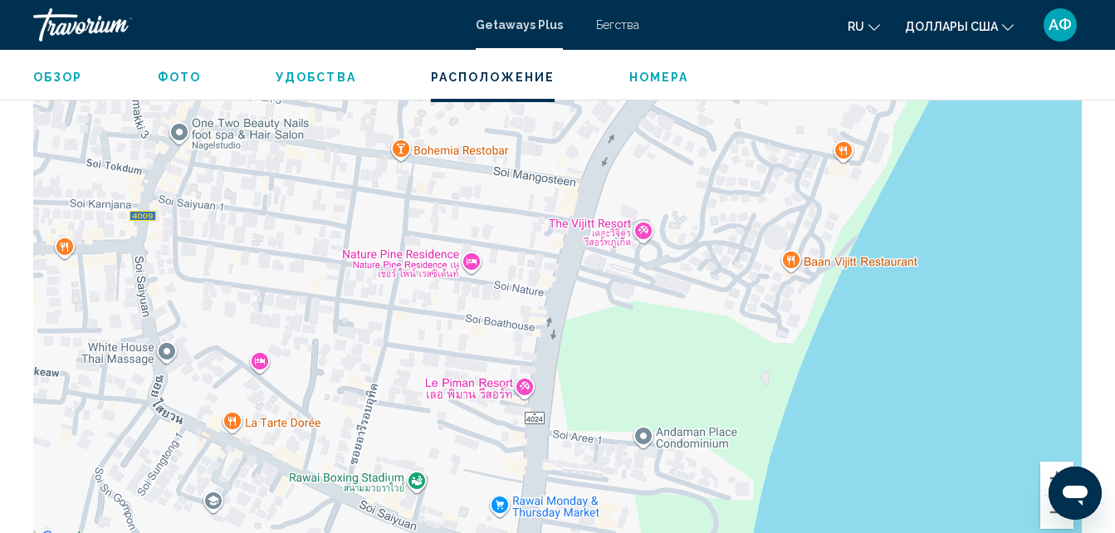
click at [576, 364] on div "Um den Modus zum Ziehen mit der Tastatur zu aktivieren, drückst du Alt + Eingab…" at bounding box center [557, 300] width 1049 height 498
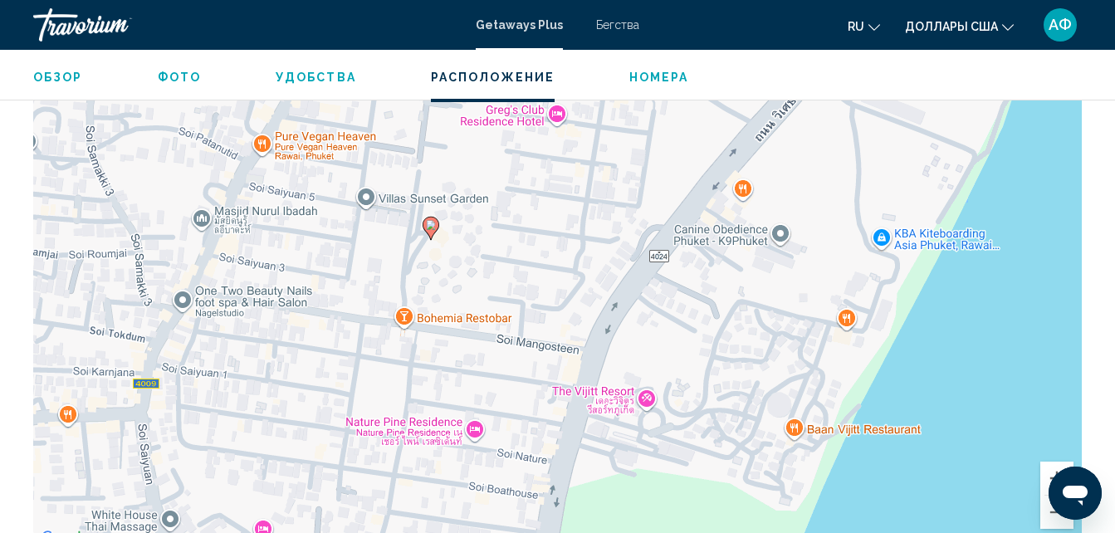
drag, startPoint x: 542, startPoint y: 193, endPoint x: 546, endPoint y: 363, distance: 170.3
click at [546, 363] on div "Um den Modus zum Ziehen mit der Tastatur zu aktivieren, drückst du Alt + Eingab…" at bounding box center [557, 300] width 1049 height 498
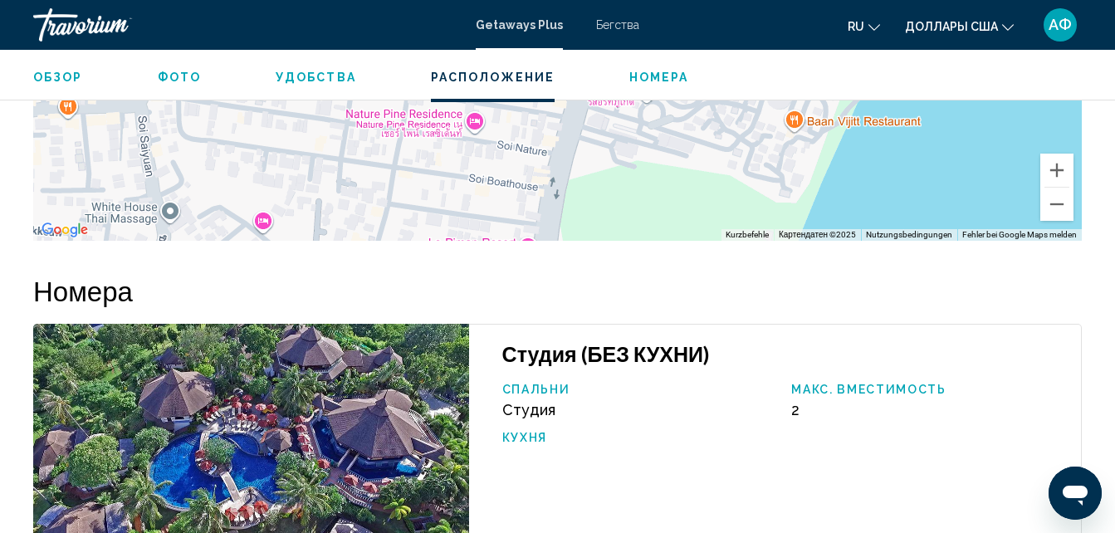
scroll to position [2503, 0]
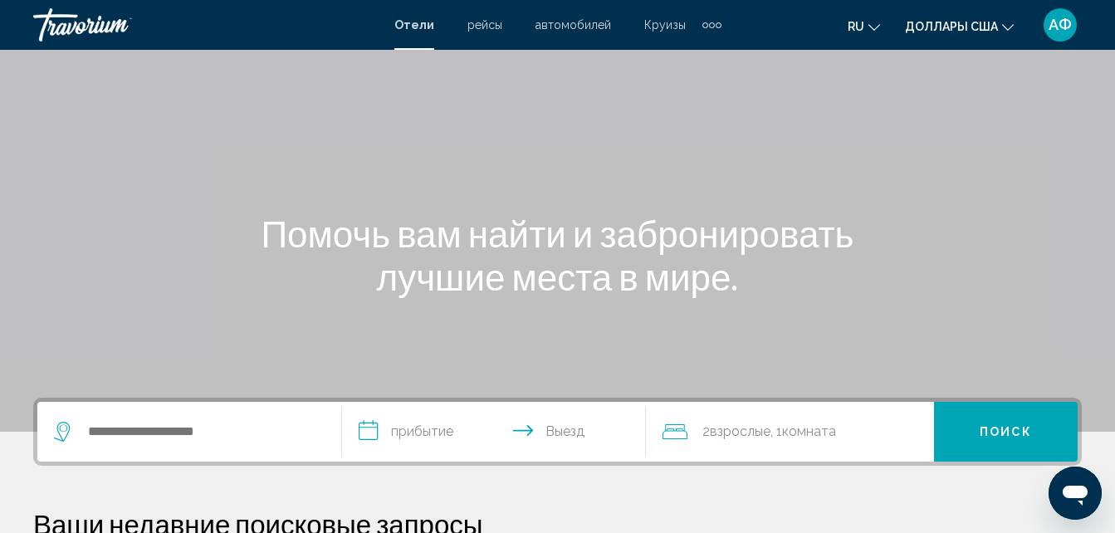
scroll to position [166, 0]
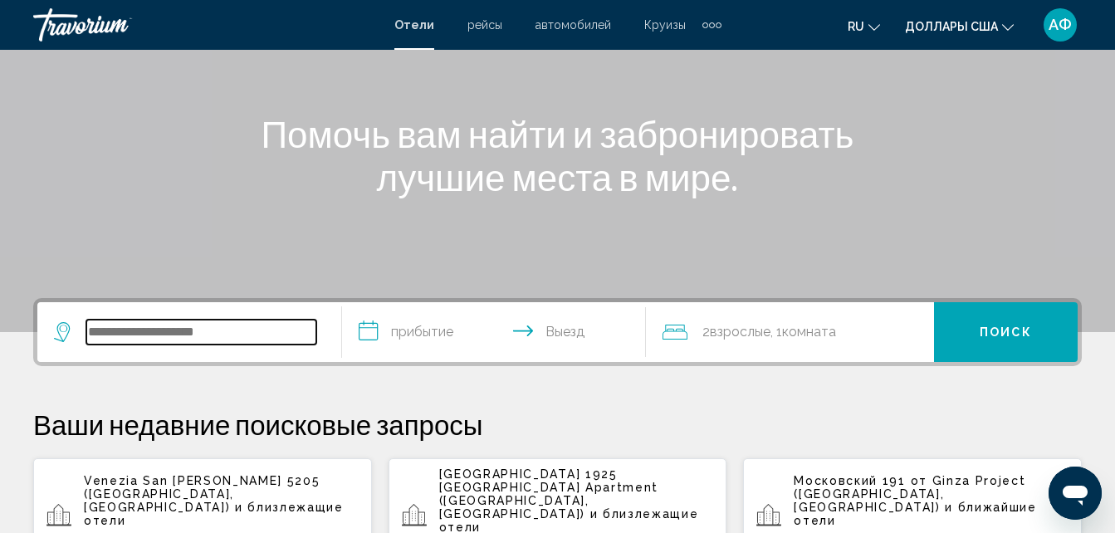
click at [231, 333] on input "Виджет поиска" at bounding box center [201, 332] width 230 height 25
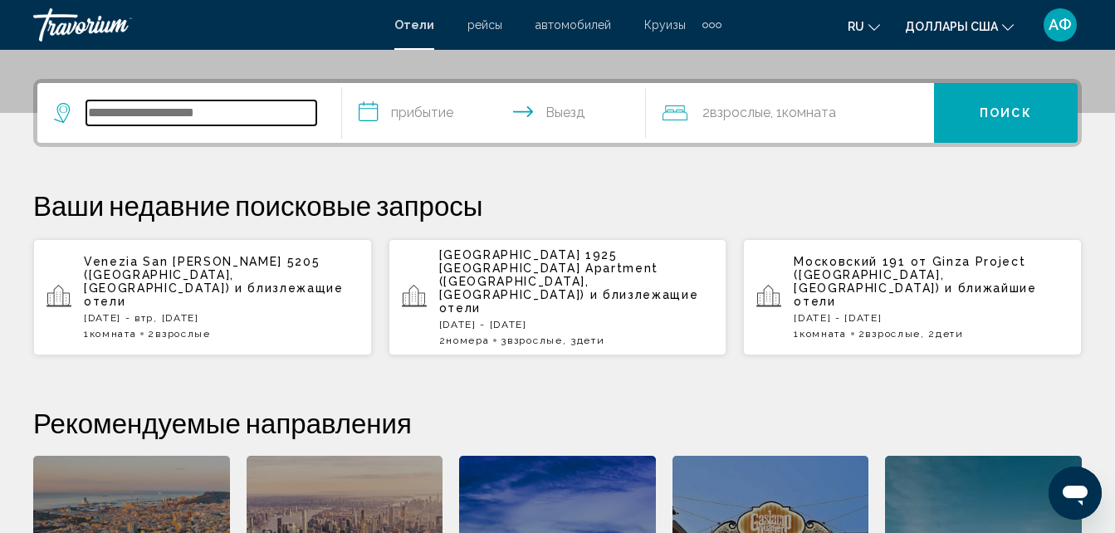
scroll to position [410, 0]
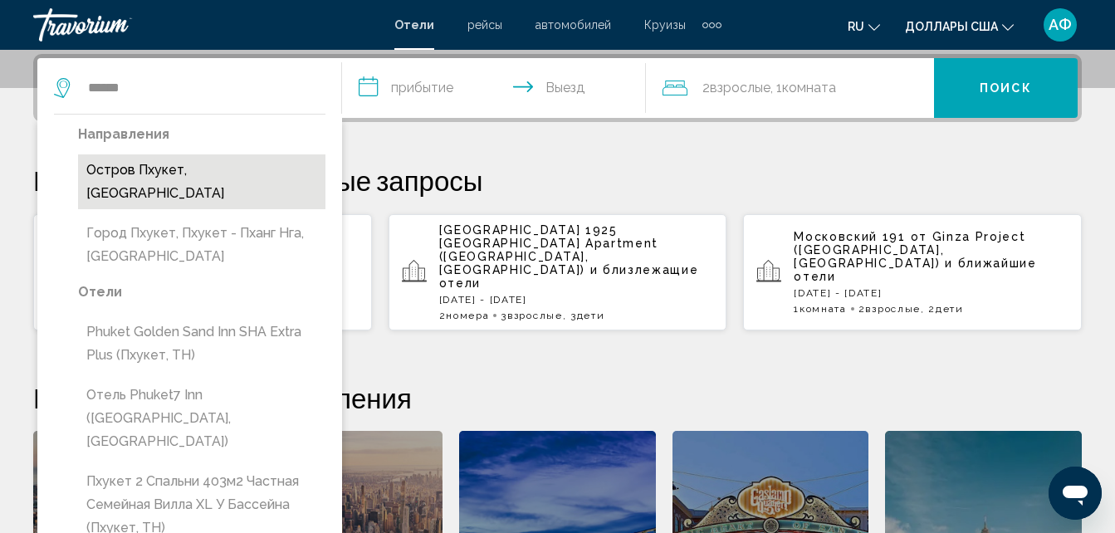
click at [212, 168] on button "Остров Пхукет, [GEOGRAPHIC_DATA]" at bounding box center [201, 181] width 247 height 55
type input "**********"
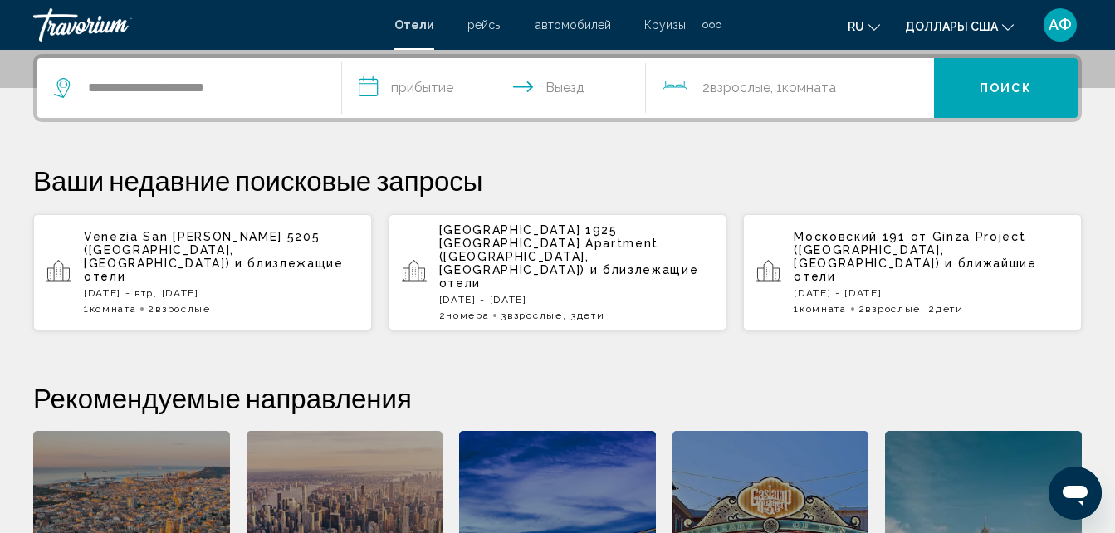
click at [437, 84] on input "**********" at bounding box center [497, 90] width 311 height 65
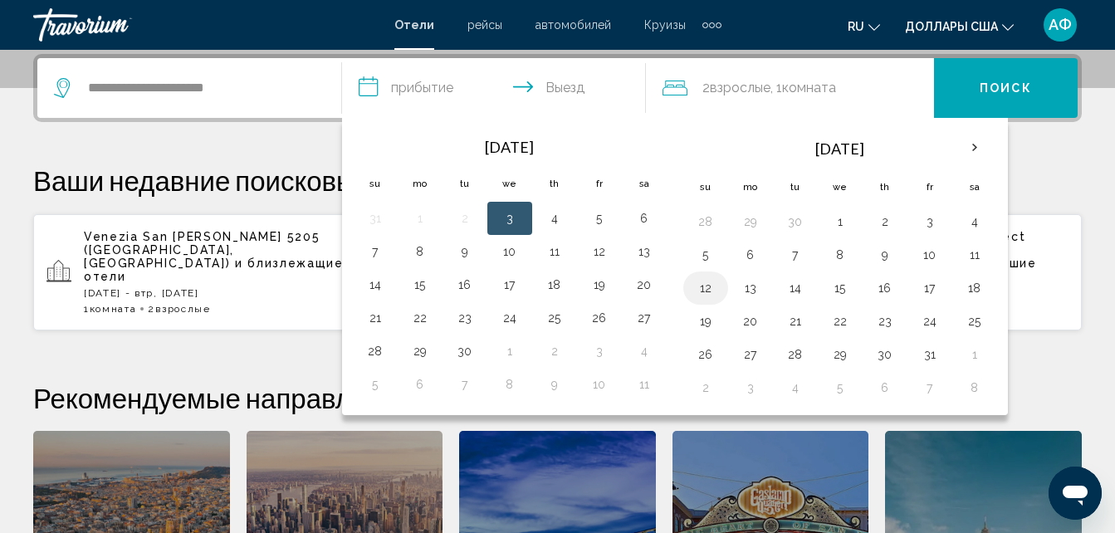
click at [704, 298] on button "12" at bounding box center [706, 288] width 27 height 23
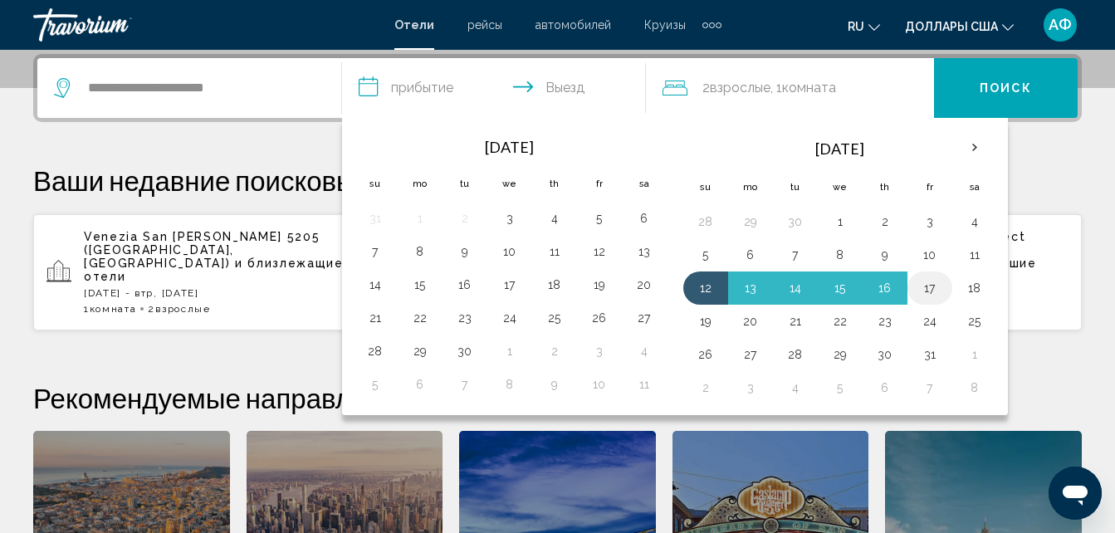
click at [927, 288] on button "17" at bounding box center [930, 288] width 27 height 23
type input "**********"
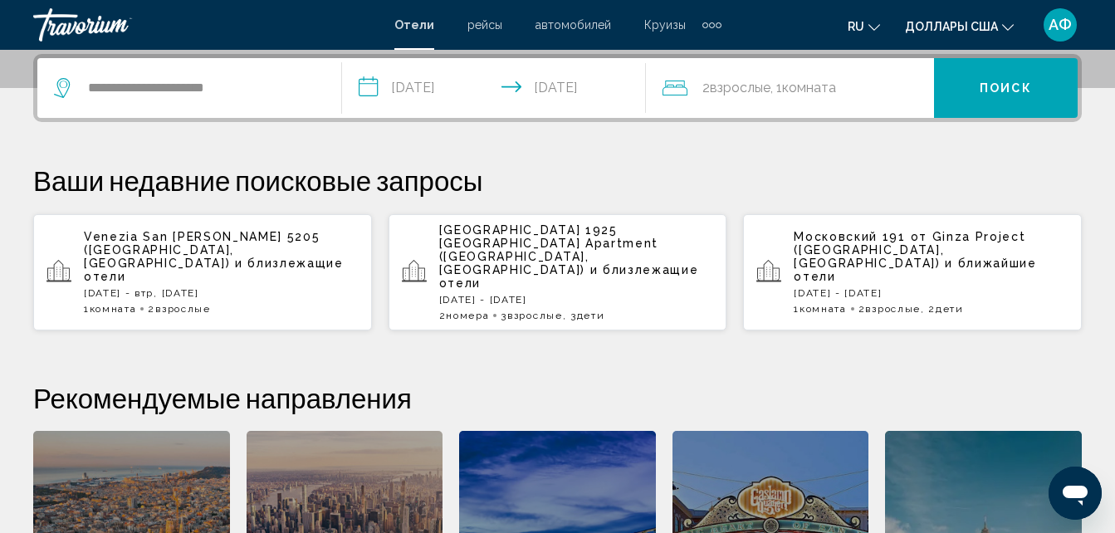
click at [825, 92] on span "Комната" at bounding box center [809, 88] width 54 height 16
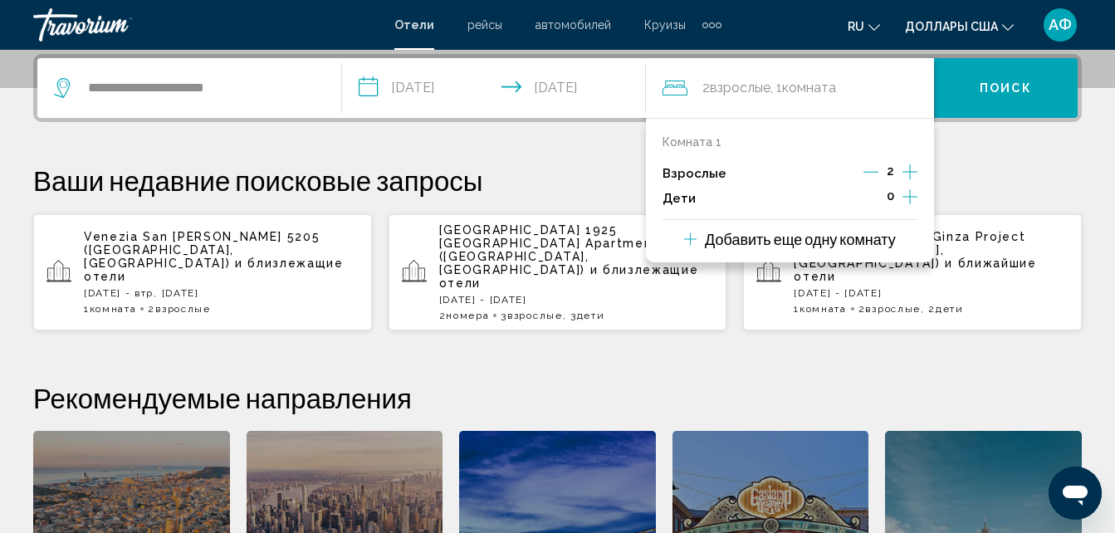
click at [908, 201] on icon "Дочерние элементы" at bounding box center [910, 197] width 15 height 20
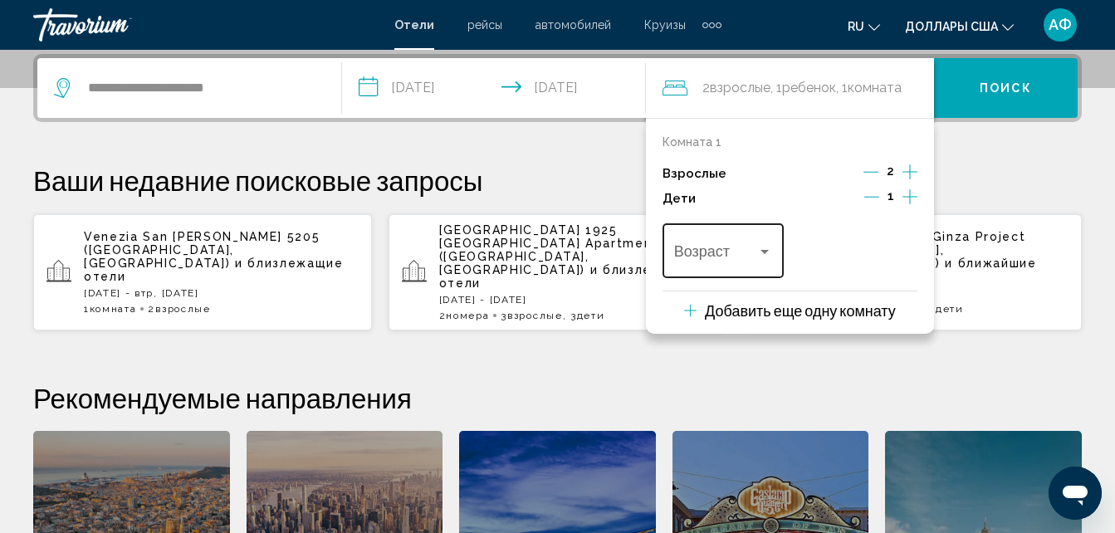
click at [768, 238] on div "Возраст" at bounding box center [723, 248] width 99 height 59
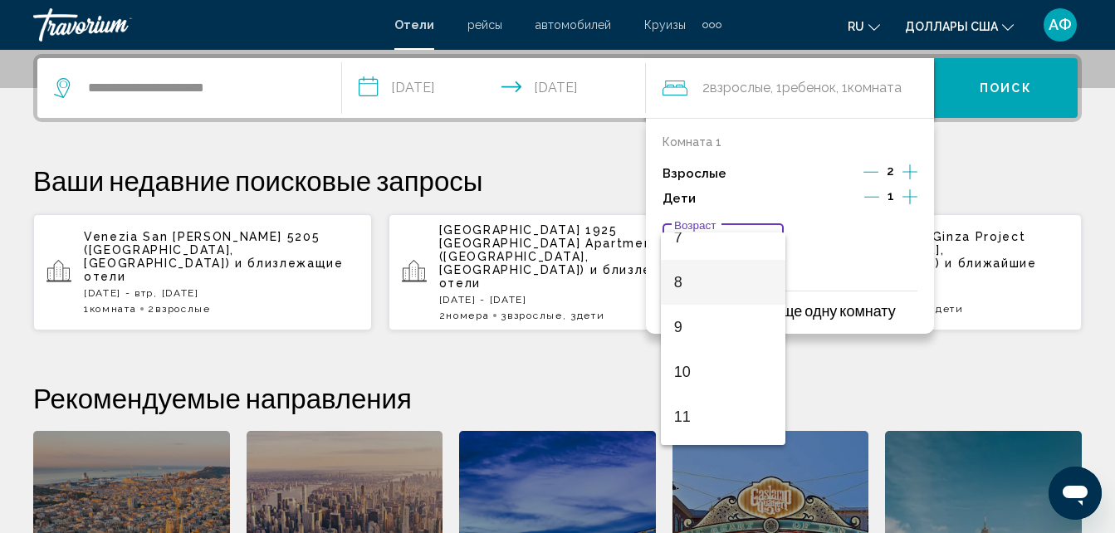
scroll to position [332, 0]
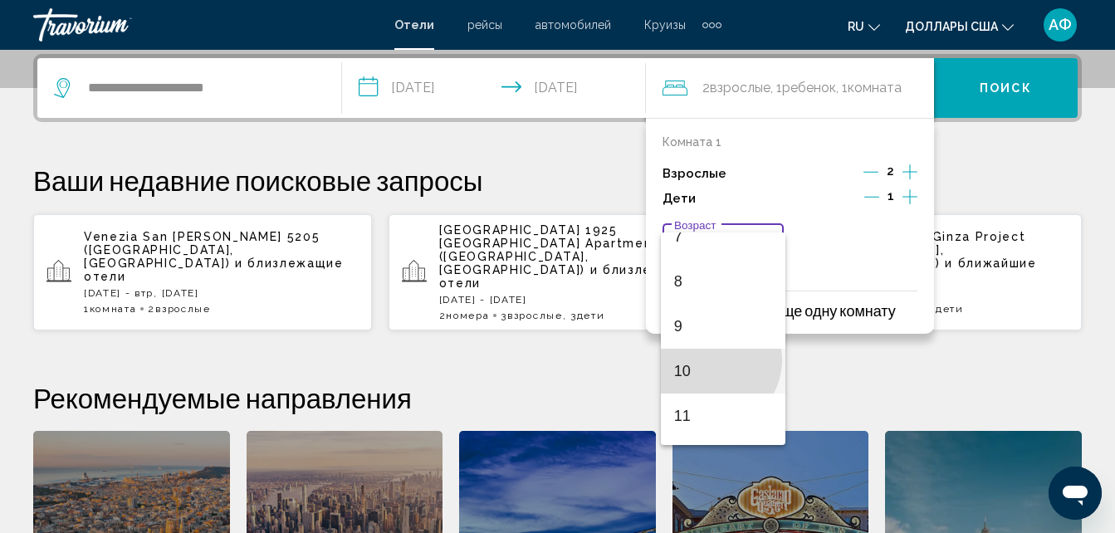
click at [713, 360] on span "10" at bounding box center [723, 371] width 99 height 45
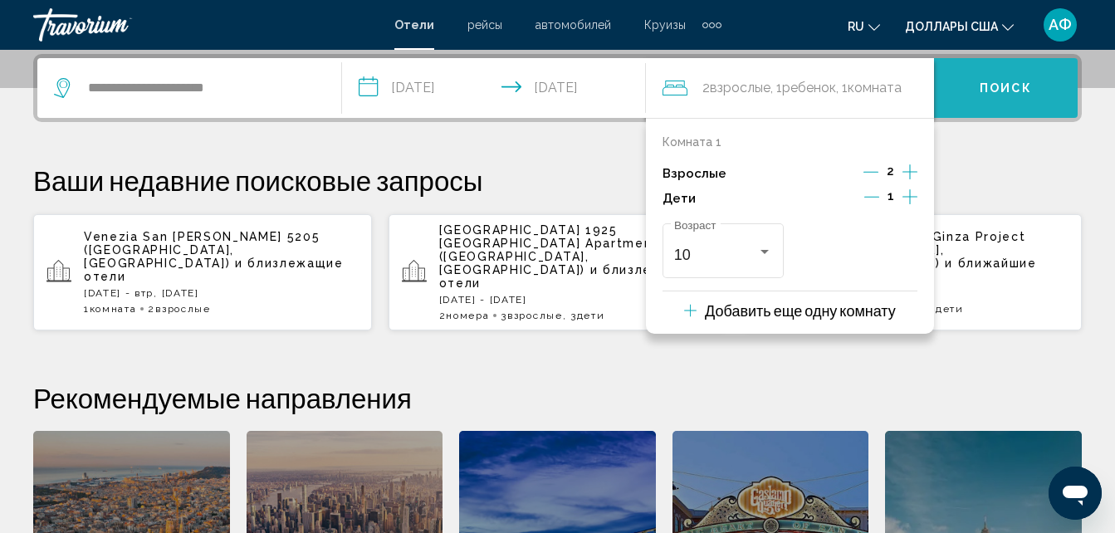
click at [977, 81] on button "Поиск" at bounding box center [1006, 88] width 144 height 60
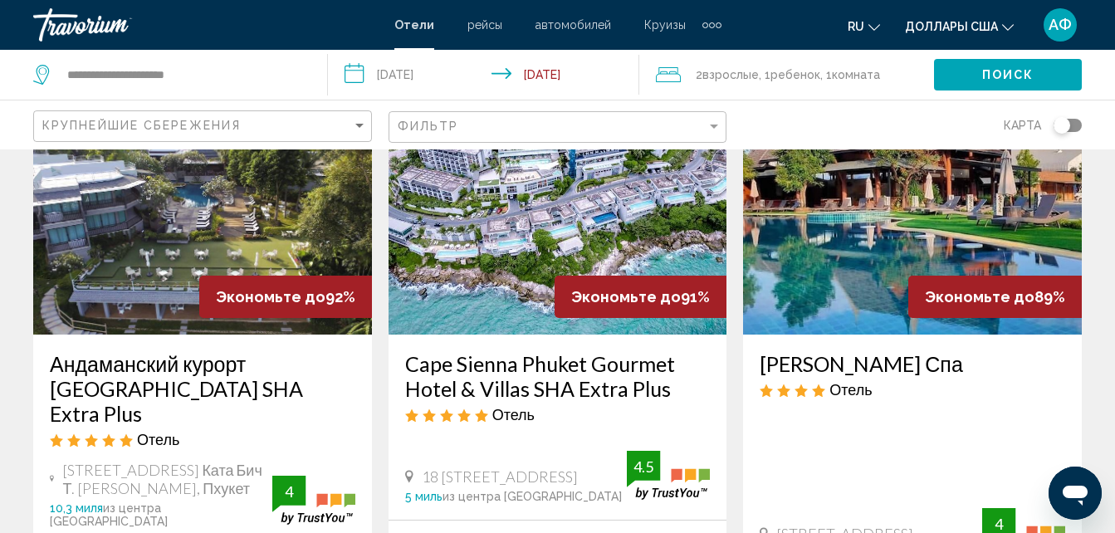
scroll to position [166, 0]
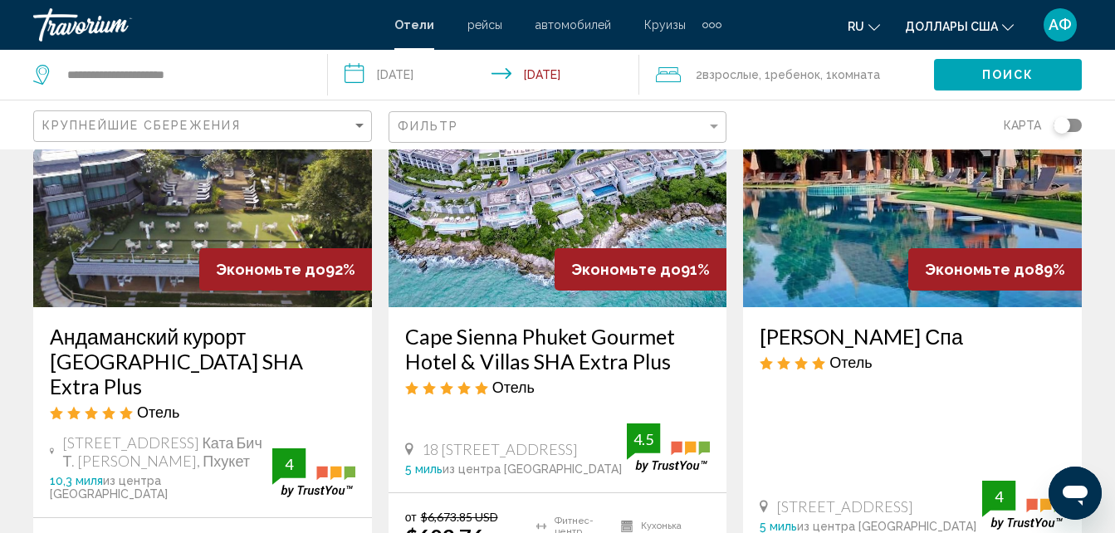
click at [711, 135] on div "Фильтр" at bounding box center [560, 127] width 325 height 31
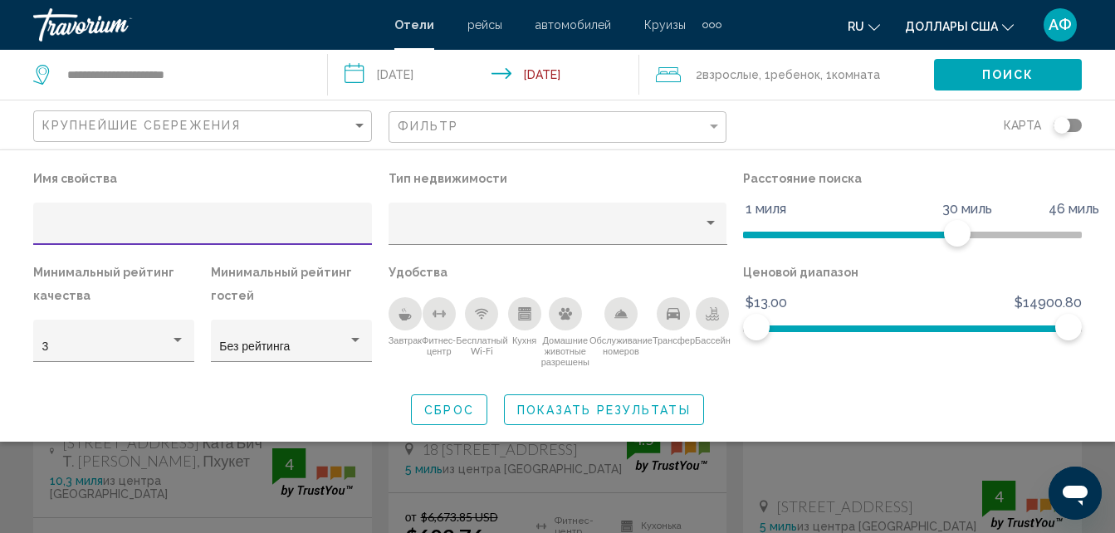
click at [171, 231] on input "Фильтры отелей" at bounding box center [202, 229] width 321 height 13
type input "*****"
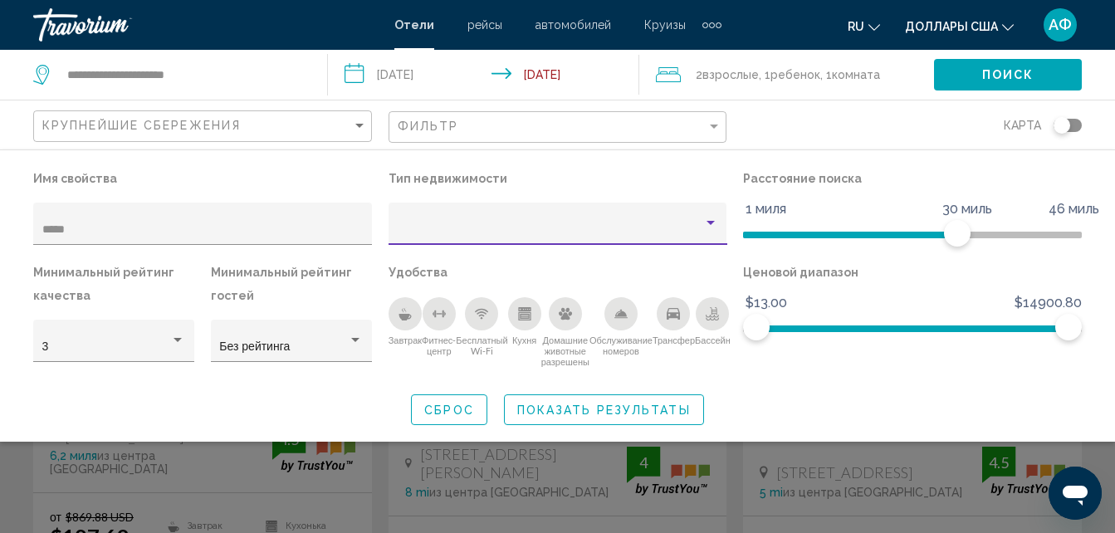
click at [704, 218] on div "Тип недвижимости" at bounding box center [710, 223] width 15 height 13
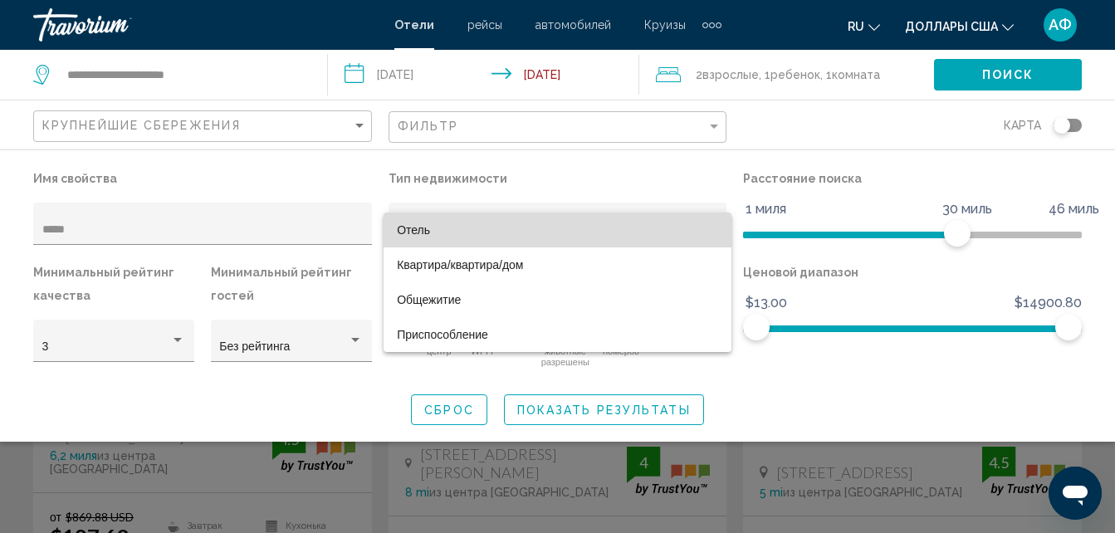
click at [583, 239] on span "Отель" at bounding box center [557, 230] width 321 height 35
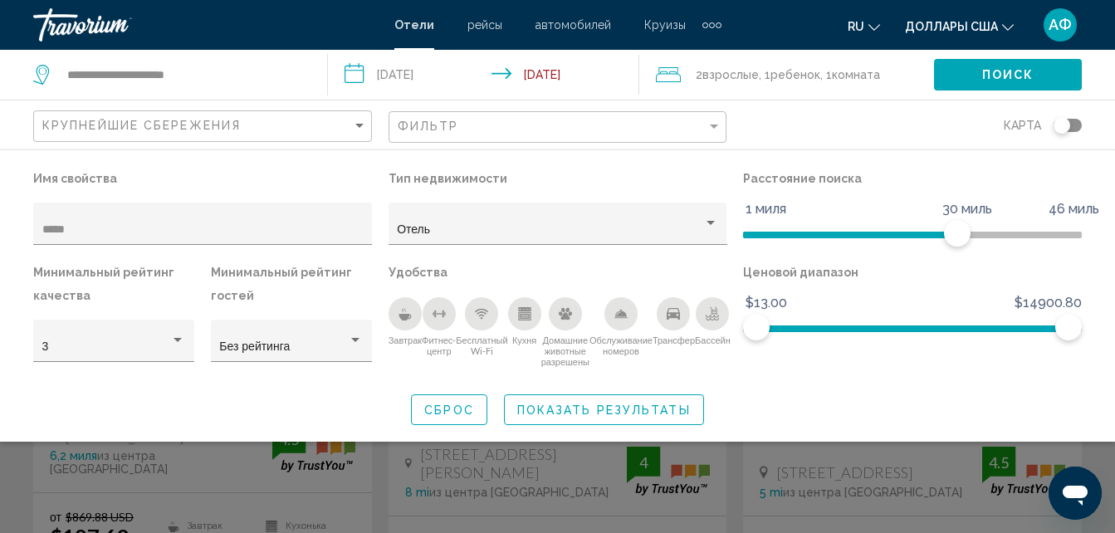
click at [415, 314] on div "Завтрак" at bounding box center [405, 313] width 33 height 33
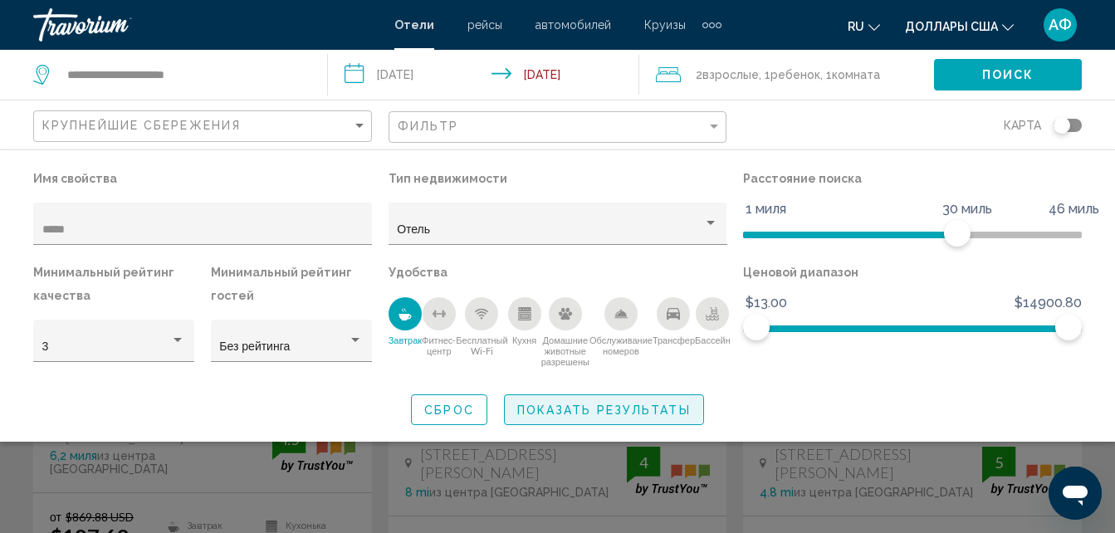
click at [584, 404] on span "Показать результаты" at bounding box center [604, 410] width 174 height 13
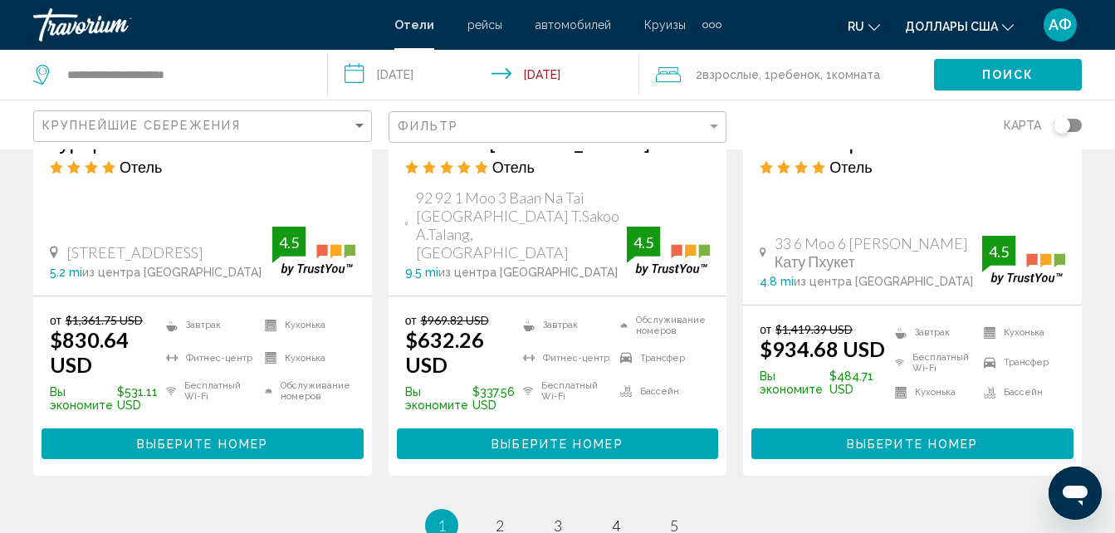
scroll to position [2491, 0]
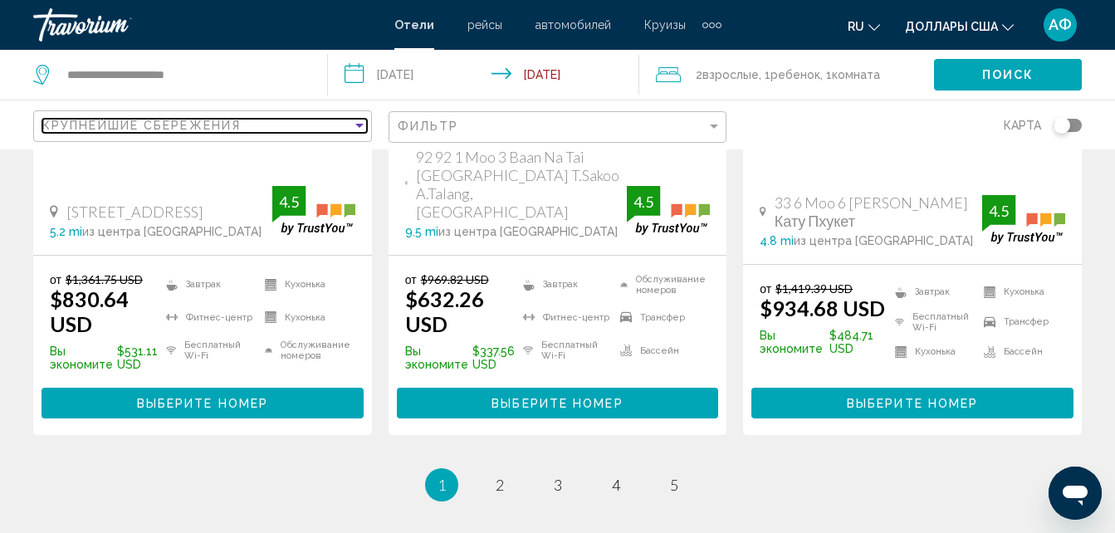
click at [361, 130] on div "Сортировать по" at bounding box center [359, 125] width 15 height 13
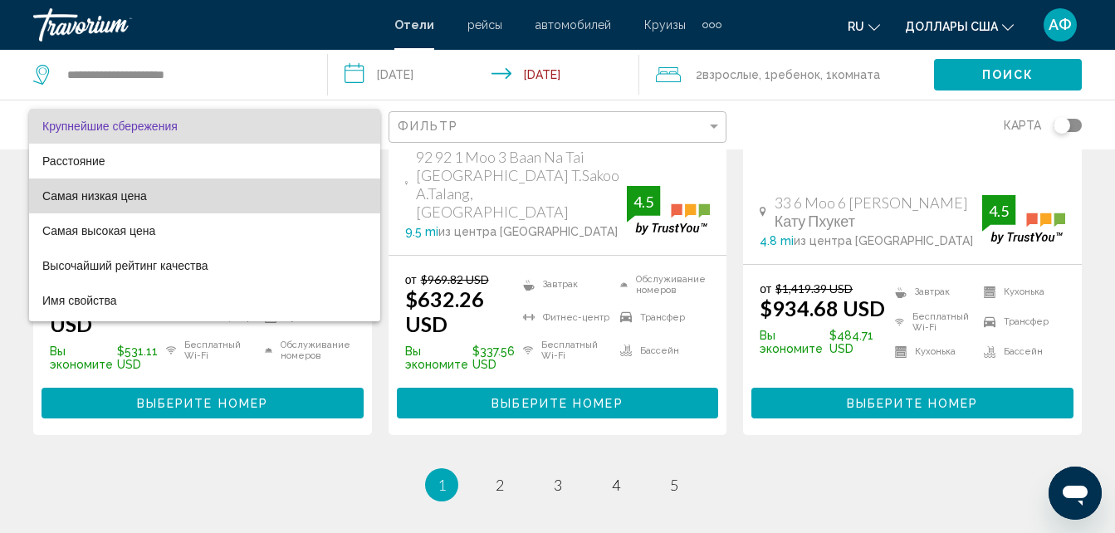
click at [209, 193] on span "Самая низкая цена" at bounding box center [204, 196] width 325 height 35
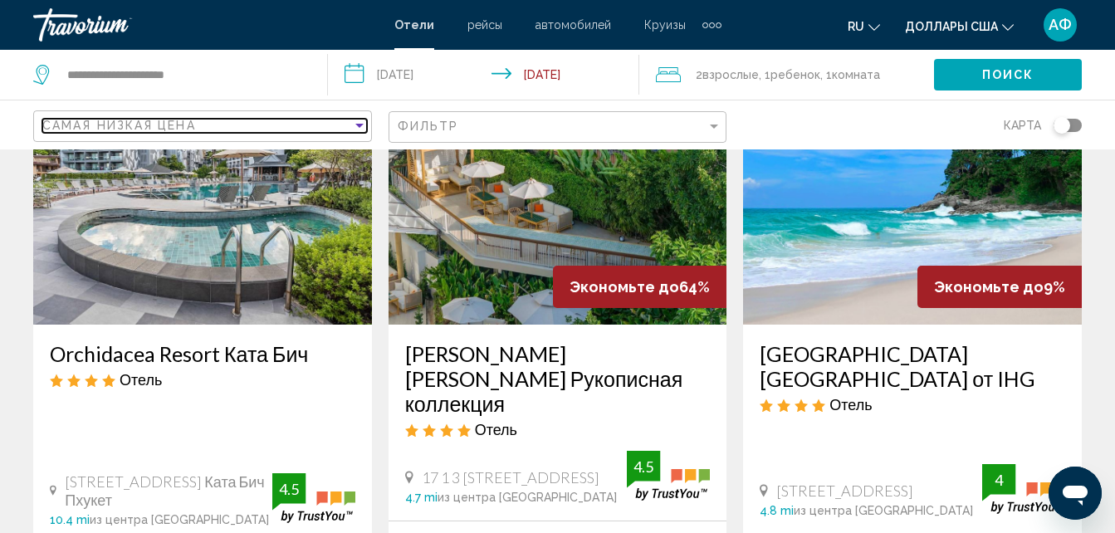
scroll to position [1495, 0]
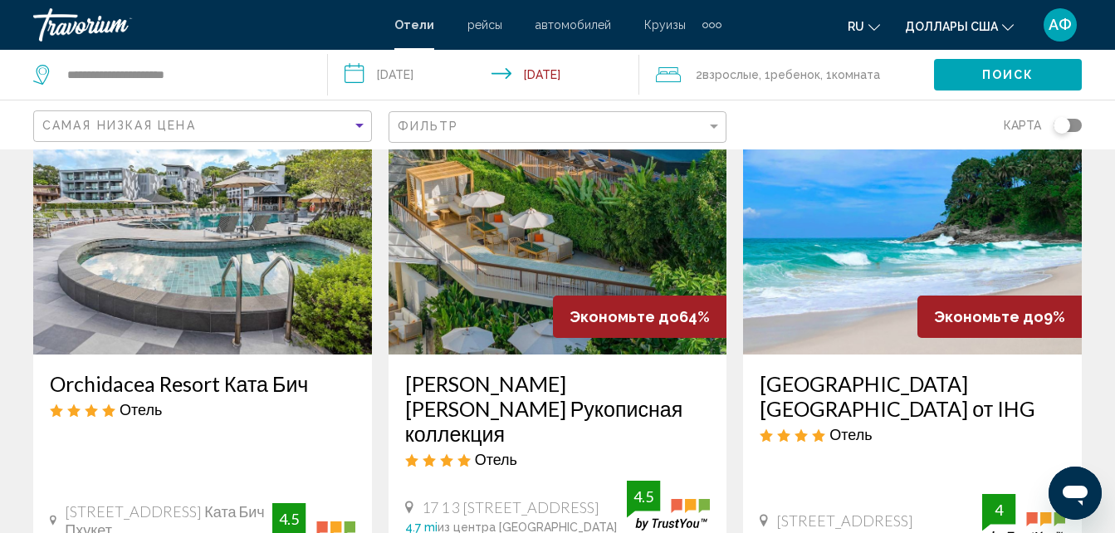
click at [218, 264] on img "Основное содержание" at bounding box center [202, 222] width 339 height 266
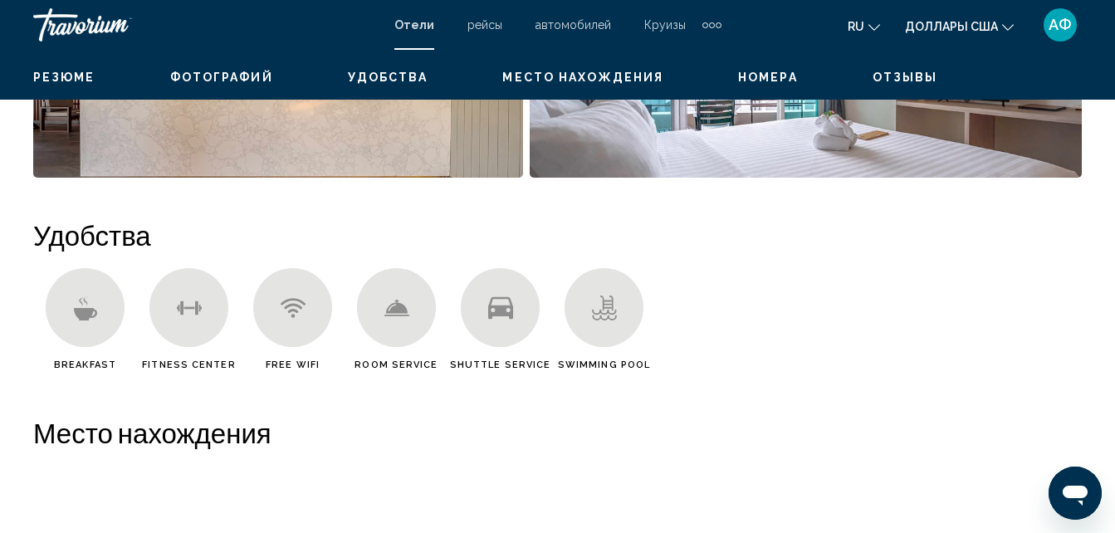
scroll to position [178, 0]
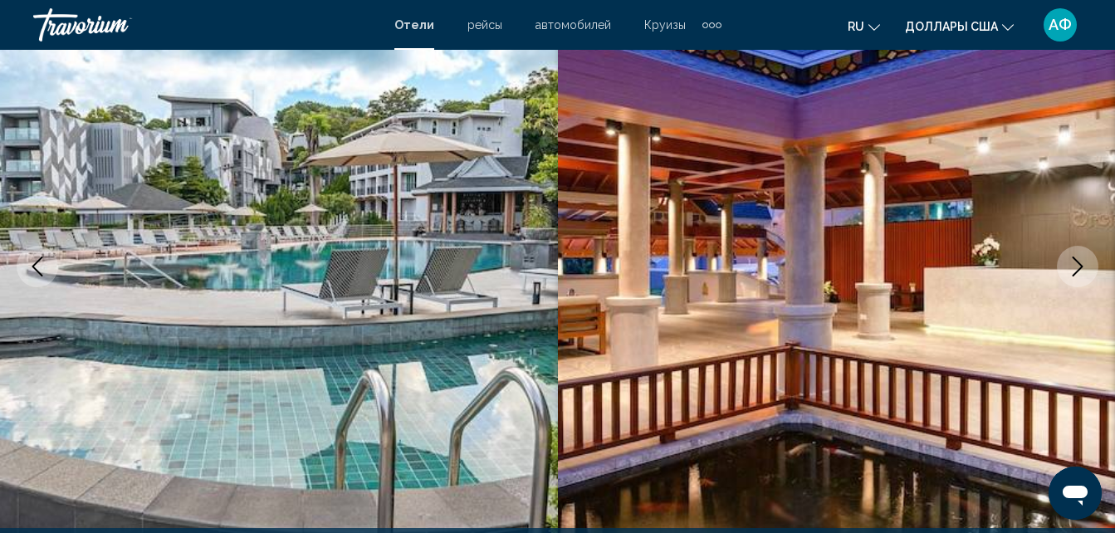
click at [1075, 275] on icon "Следующее изображение" at bounding box center [1078, 267] width 20 height 20
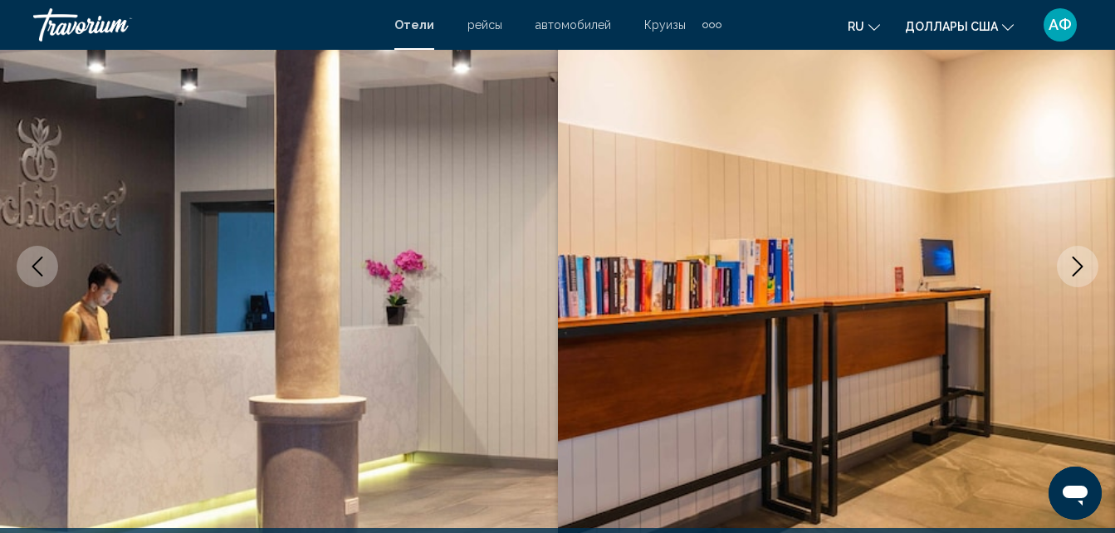
click at [1075, 275] on icon "Следующее изображение" at bounding box center [1078, 267] width 20 height 20
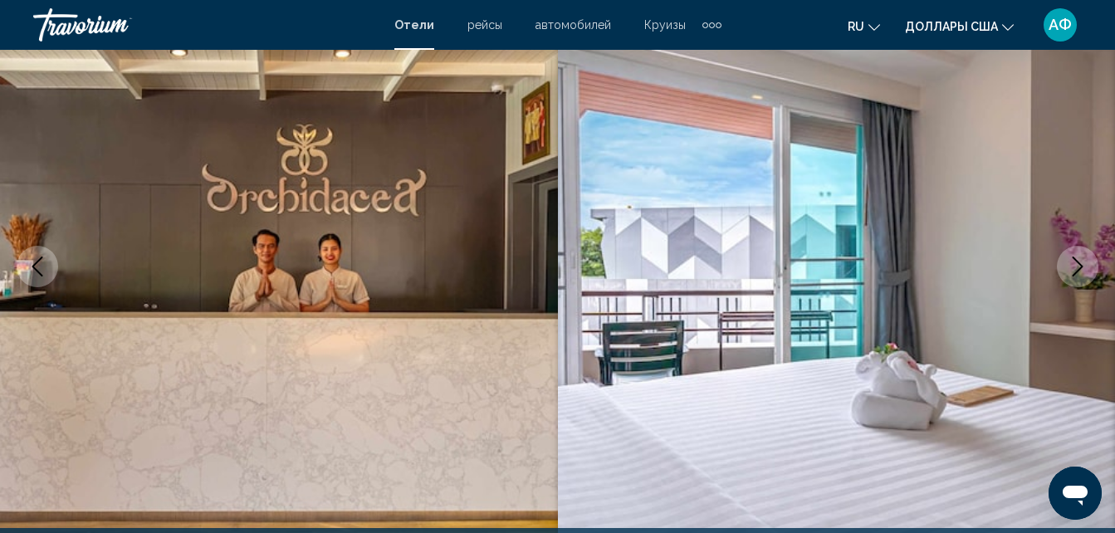
click at [1075, 275] on icon "Следующее изображение" at bounding box center [1078, 267] width 20 height 20
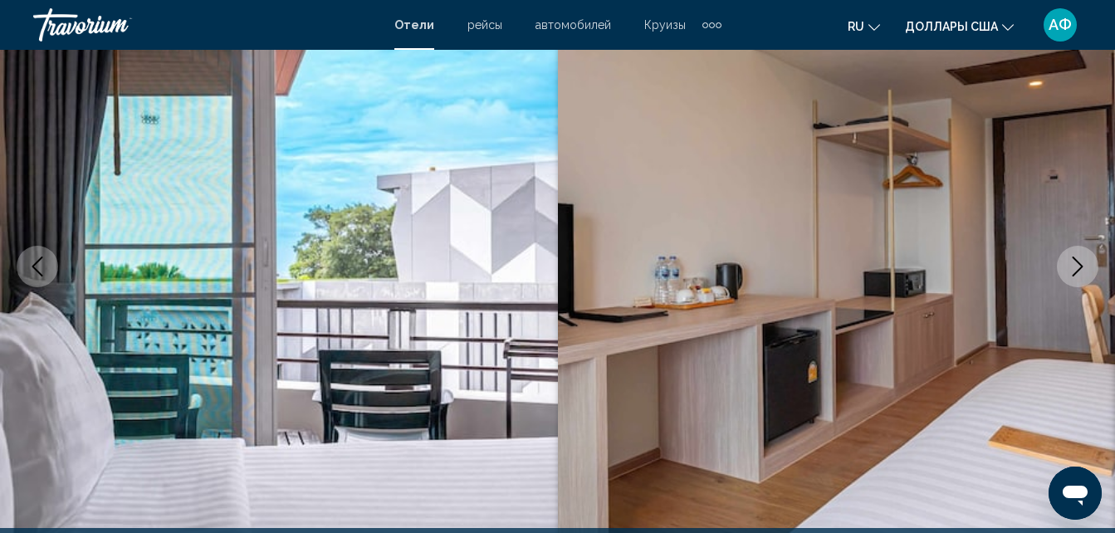
click at [1075, 275] on icon "Следующее изображение" at bounding box center [1078, 267] width 20 height 20
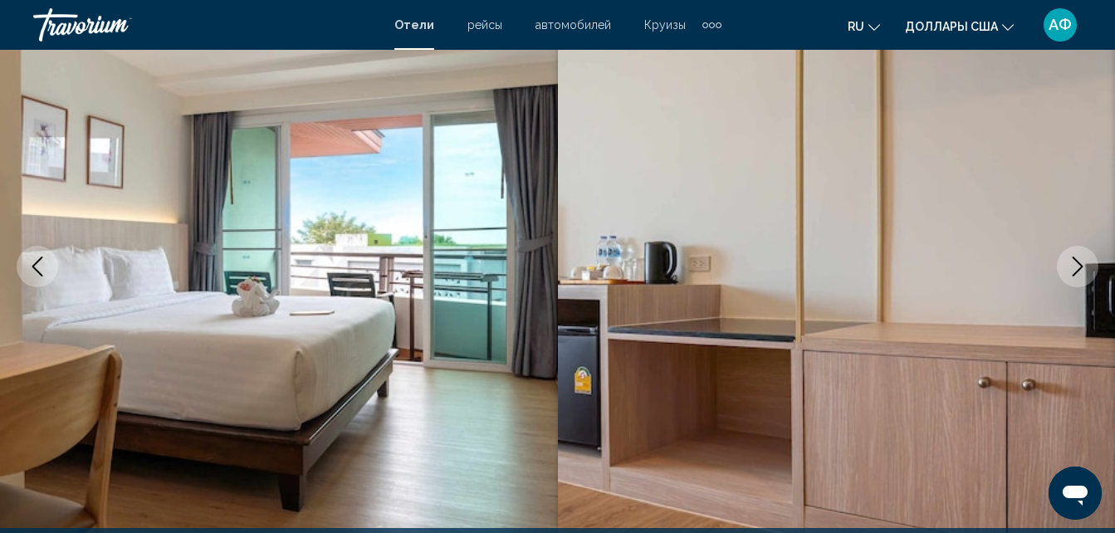
click at [1075, 275] on icon "Следующее изображение" at bounding box center [1078, 267] width 20 height 20
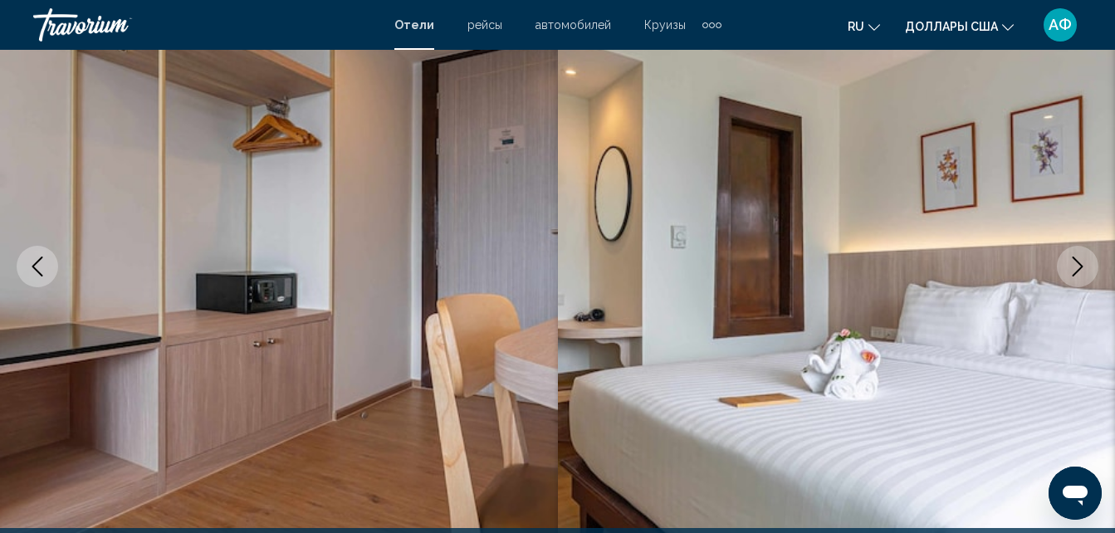
click at [1075, 275] on icon "Следующее изображение" at bounding box center [1078, 267] width 20 height 20
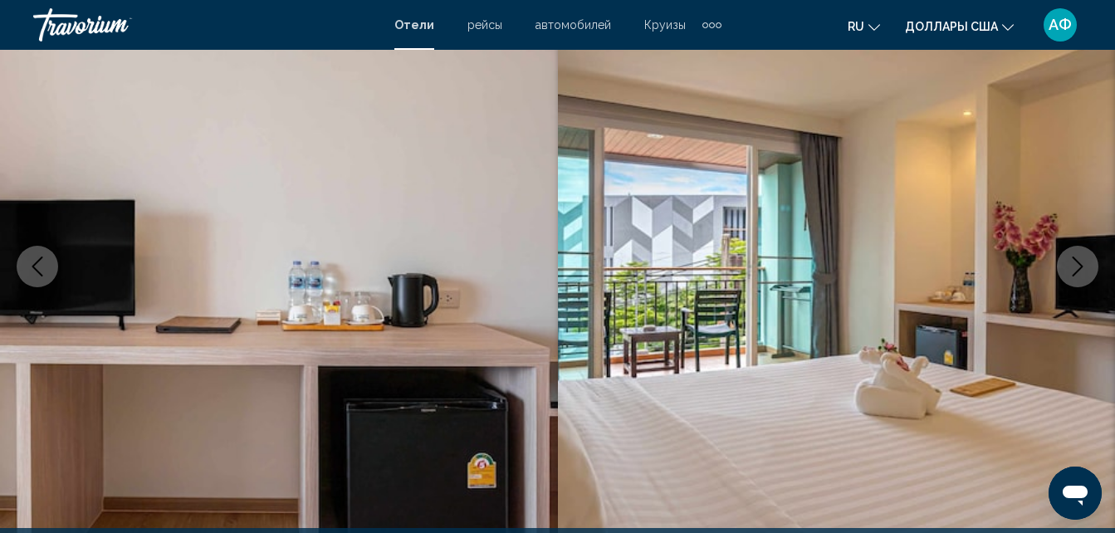
click at [1075, 275] on icon "Следующее изображение" at bounding box center [1078, 267] width 20 height 20
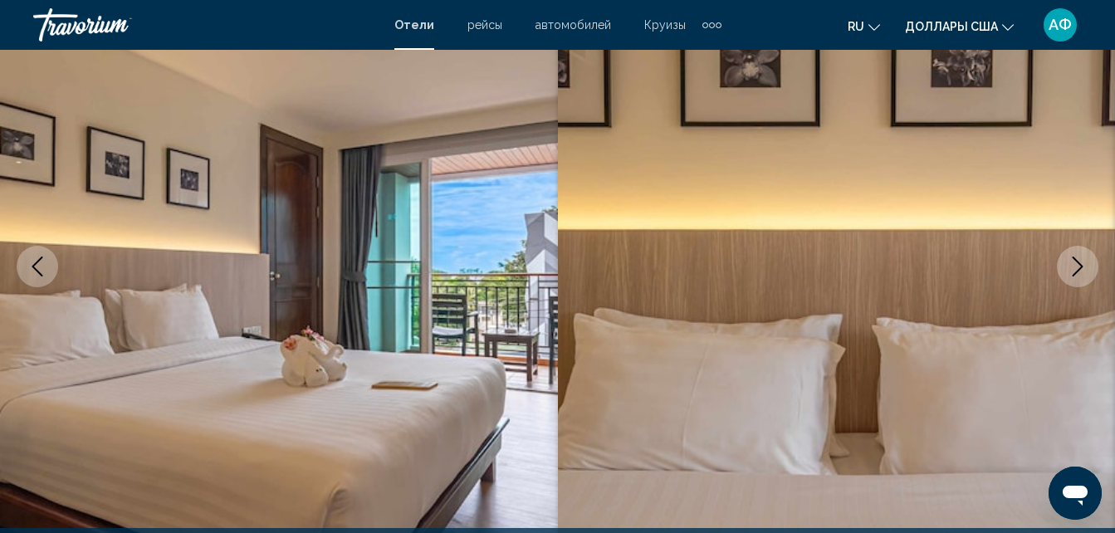
click at [1075, 275] on icon "Следующее изображение" at bounding box center [1078, 267] width 20 height 20
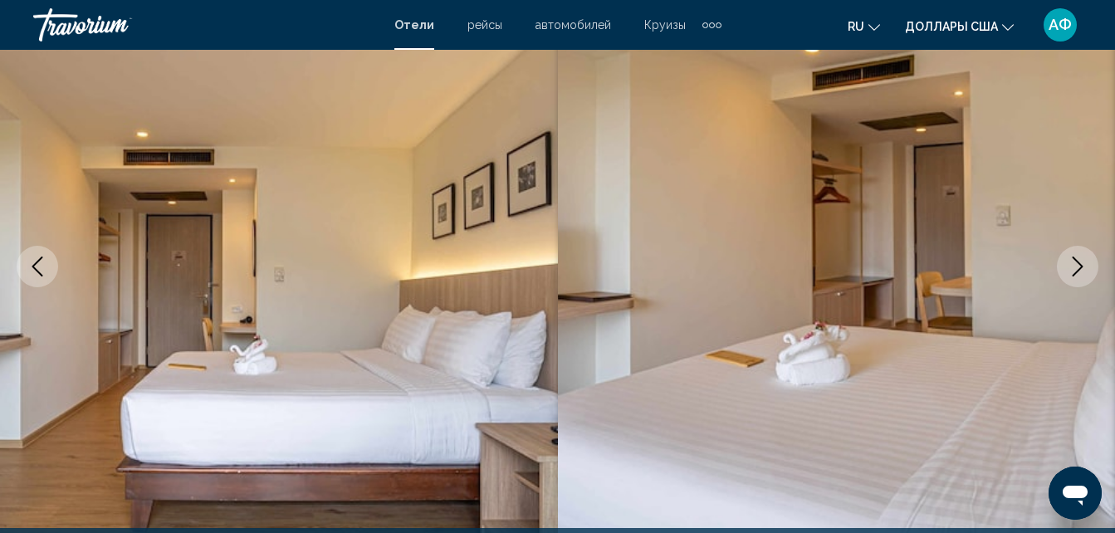
click at [1075, 275] on icon "Следующее изображение" at bounding box center [1078, 267] width 20 height 20
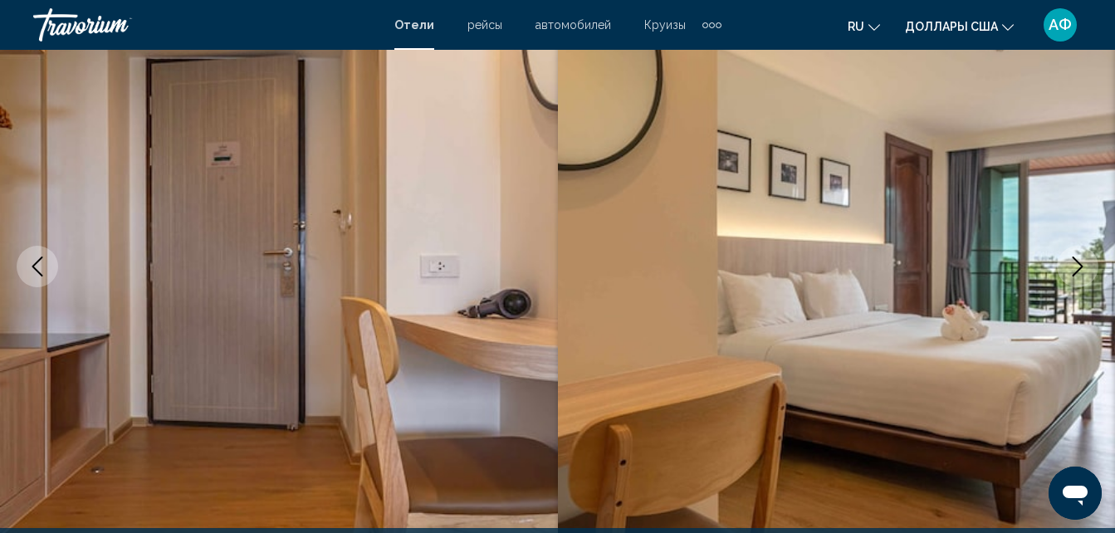
click at [1070, 270] on icon "Следующее изображение" at bounding box center [1078, 267] width 20 height 20
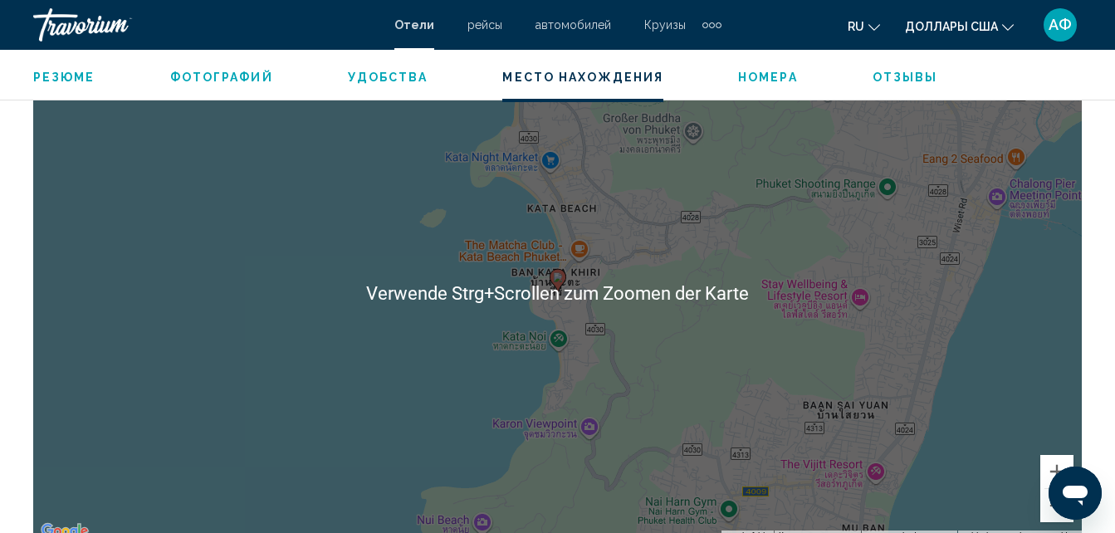
scroll to position [1922, 0]
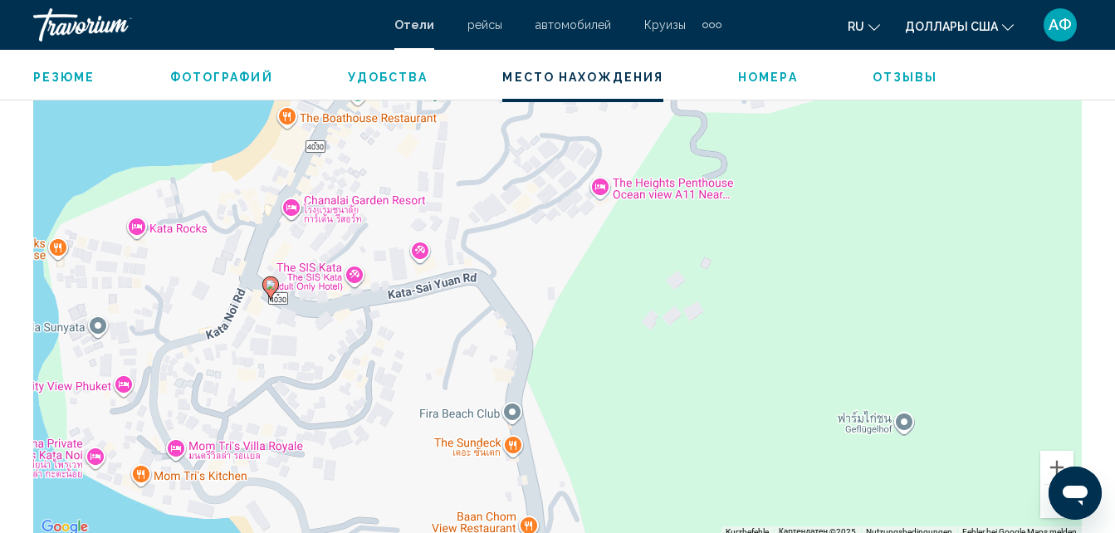
drag, startPoint x: 599, startPoint y: 287, endPoint x: 559, endPoint y: 287, distance: 39.9
click at [565, 287] on div "Um den Modus zum Ziehen mit der Tastatur zu aktivieren, drückst du Alt + Eingab…" at bounding box center [557, 289] width 1049 height 498
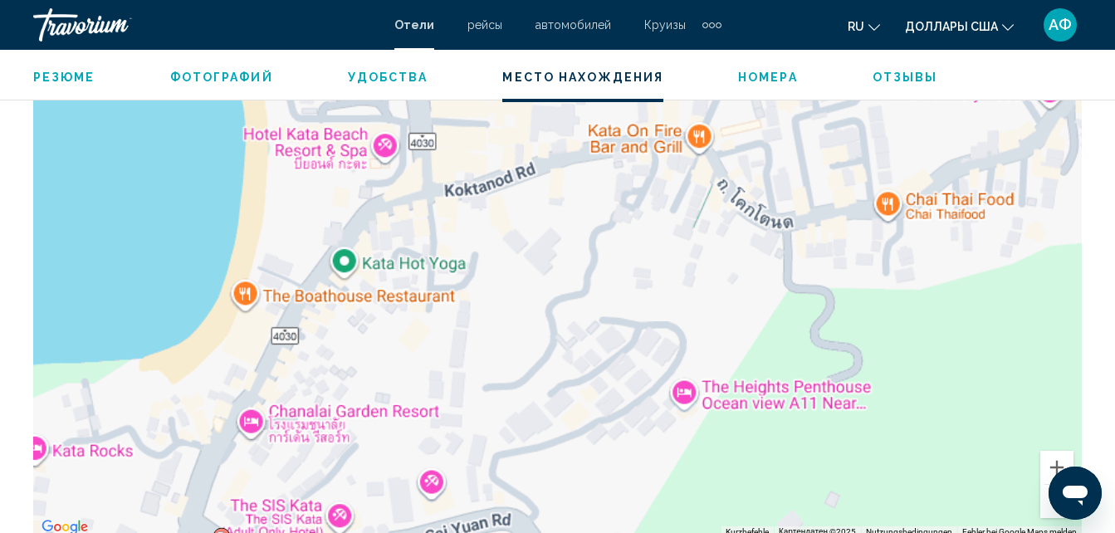
drag, startPoint x: 416, startPoint y: 252, endPoint x: 518, endPoint y: 507, distance: 274.6
click at [518, 507] on div "Um den Modus zum Ziehen mit der Tastatur zu aktivieren, drückst du Alt + Eingab…" at bounding box center [557, 289] width 1049 height 498
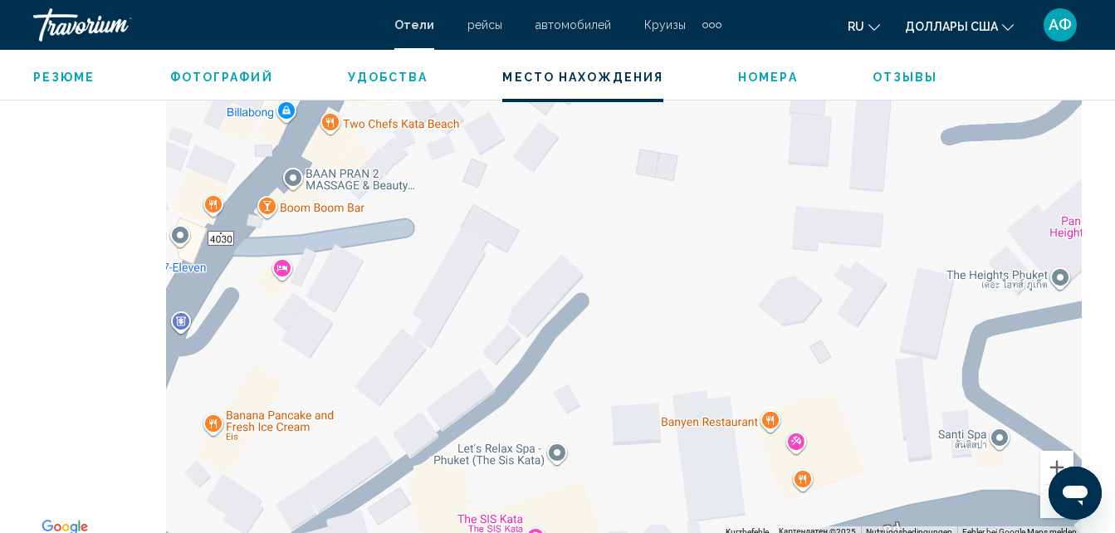
drag, startPoint x: 380, startPoint y: 318, endPoint x: 914, endPoint y: 291, distance: 534.6
click at [914, 291] on div "Um den Modus zum Ziehen mit der Tastatur zu aktivieren, drückst du Alt + Eingab…" at bounding box center [557, 289] width 1049 height 498
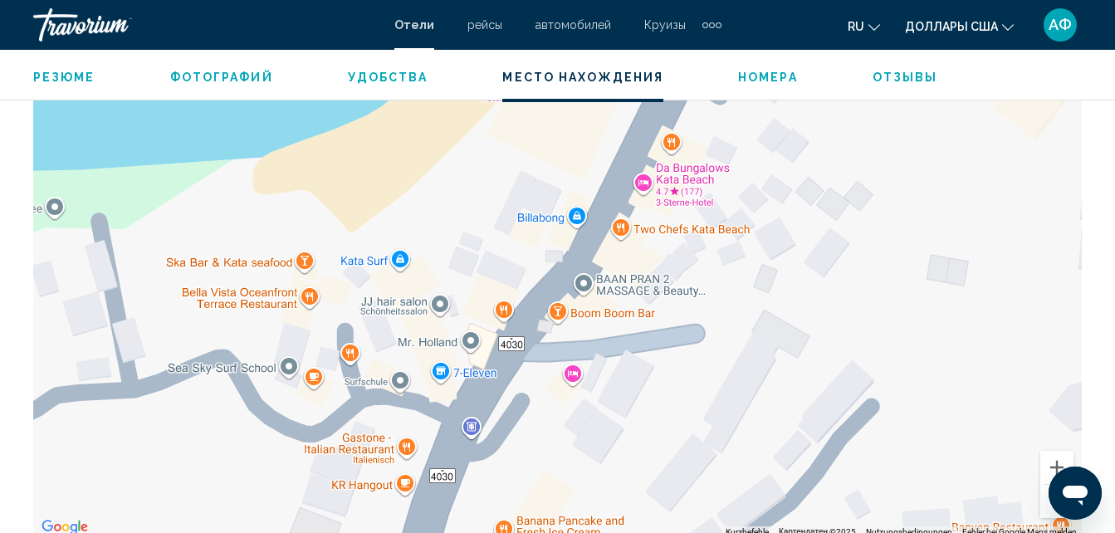
drag, startPoint x: 463, startPoint y: 240, endPoint x: 756, endPoint y: 350, distance: 313.0
click at [756, 350] on div "Um den Modus zum Ziehen mit der Tastatur zu aktivieren, drückst du Alt + Eingab…" at bounding box center [557, 289] width 1049 height 498
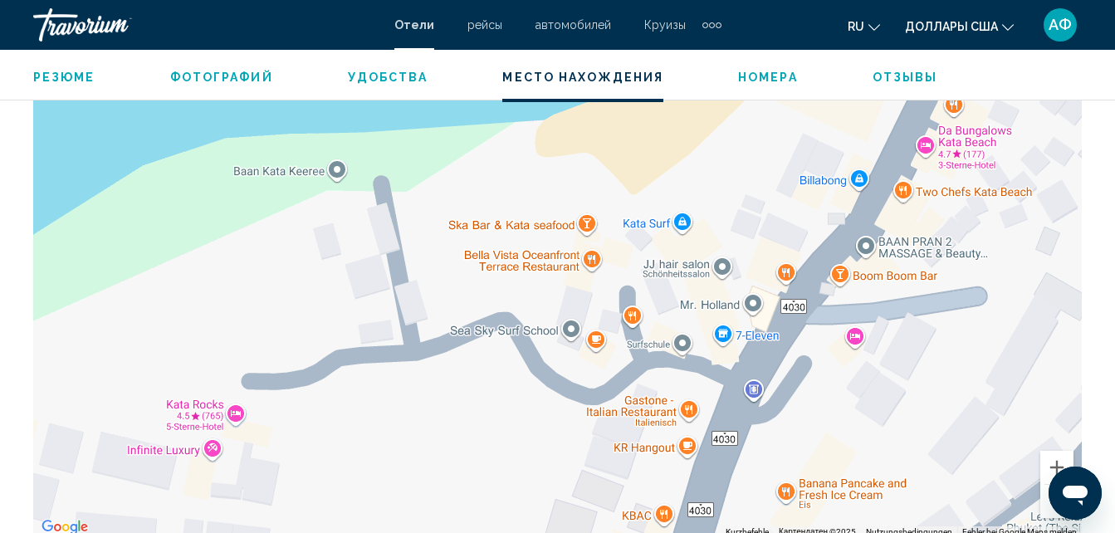
drag, startPoint x: 396, startPoint y: 364, endPoint x: 697, endPoint y: 326, distance: 302.9
click at [697, 326] on div "Um den Modus zum Ziehen mit der Tastatur zu aktivieren, drückst du Alt + Eingab…" at bounding box center [557, 289] width 1049 height 498
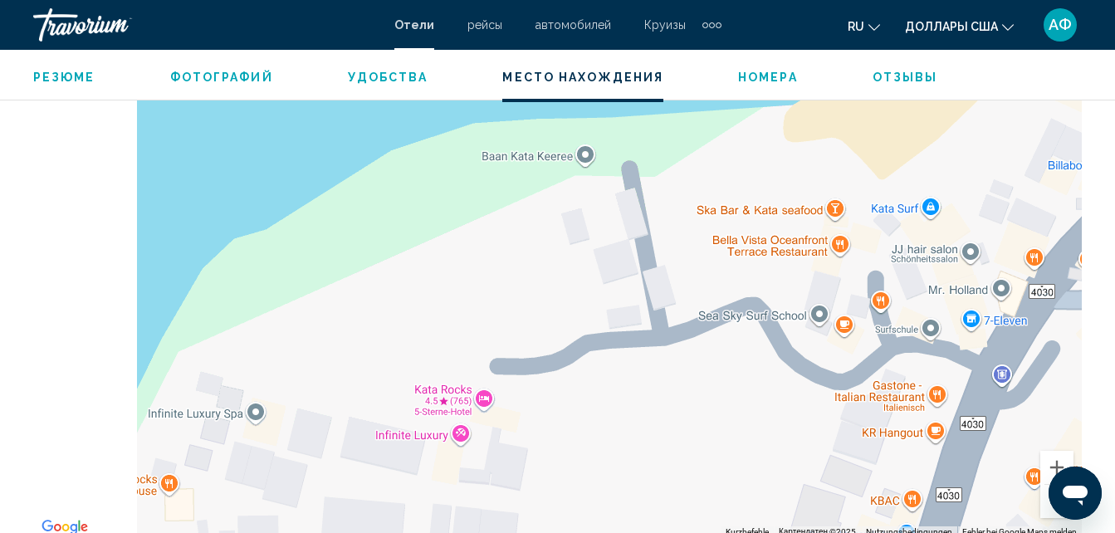
drag, startPoint x: 309, startPoint y: 309, endPoint x: 571, endPoint y: 286, distance: 263.4
click at [571, 286] on div "Um den Modus zum Ziehen mit der Tastatur zu aktivieren, drückst du Alt + Eingab…" at bounding box center [557, 289] width 1049 height 498
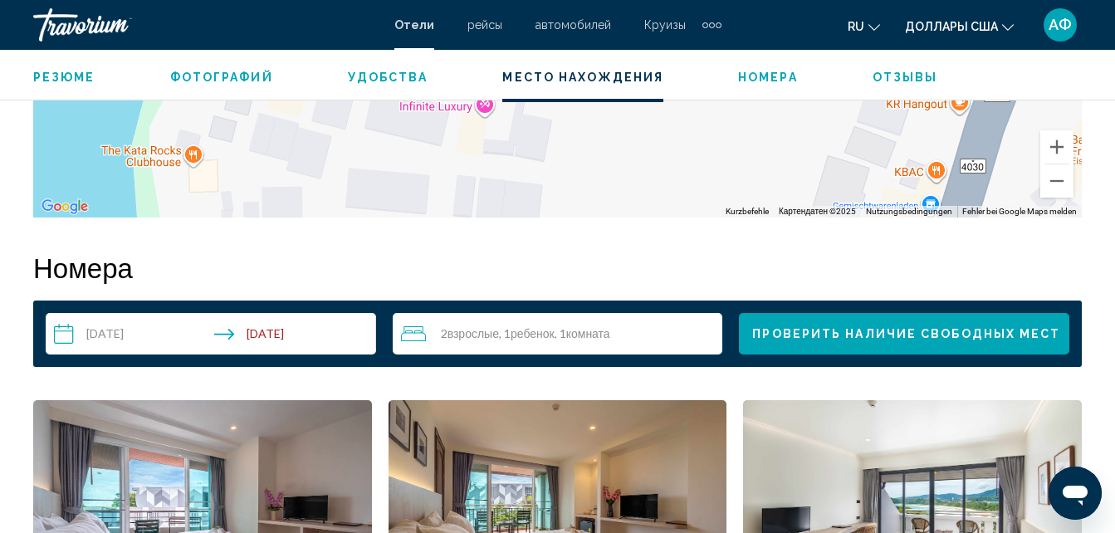
scroll to position [2005, 0]
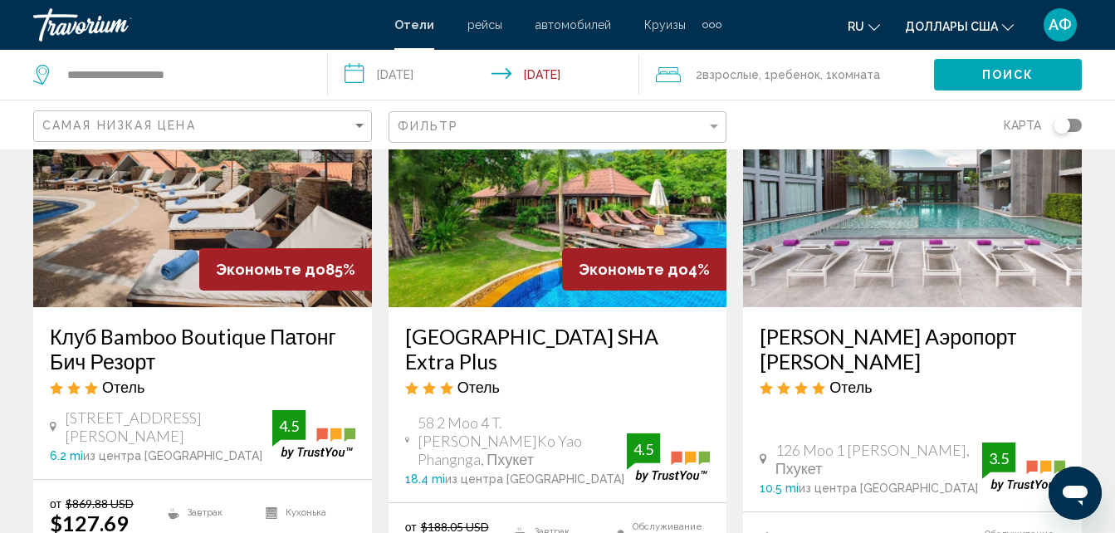
scroll to position [332, 0]
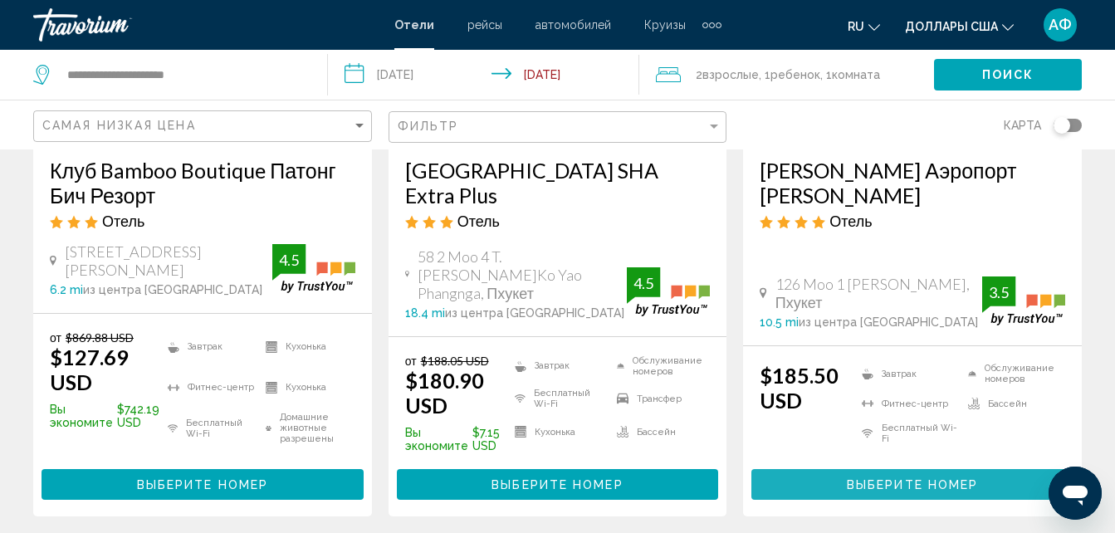
click at [919, 484] on span "Выберите номер" at bounding box center [912, 484] width 131 height 13
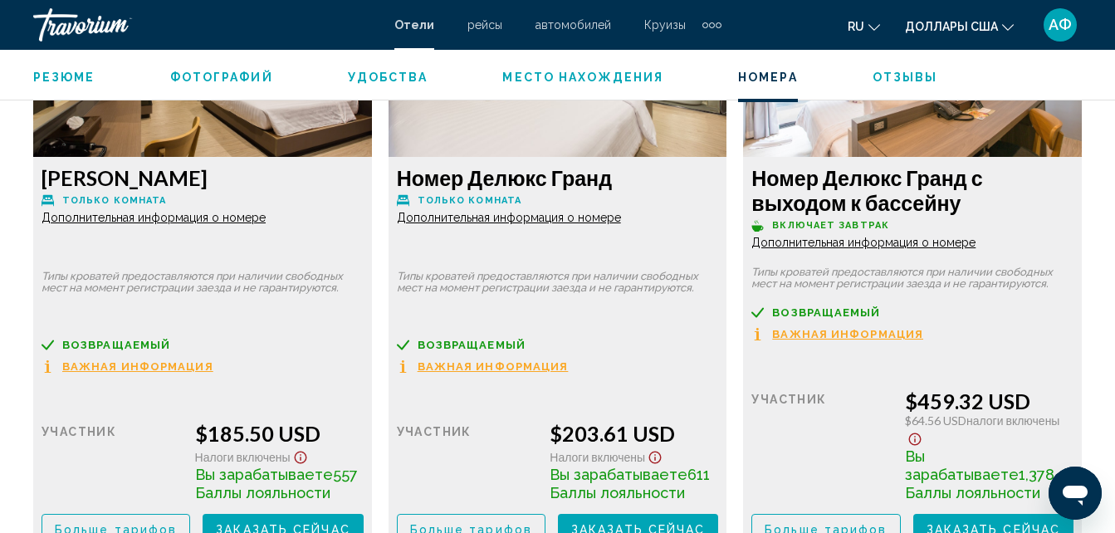
scroll to position [2503, 0]
